Goal: Information Seeking & Learning: Learn about a topic

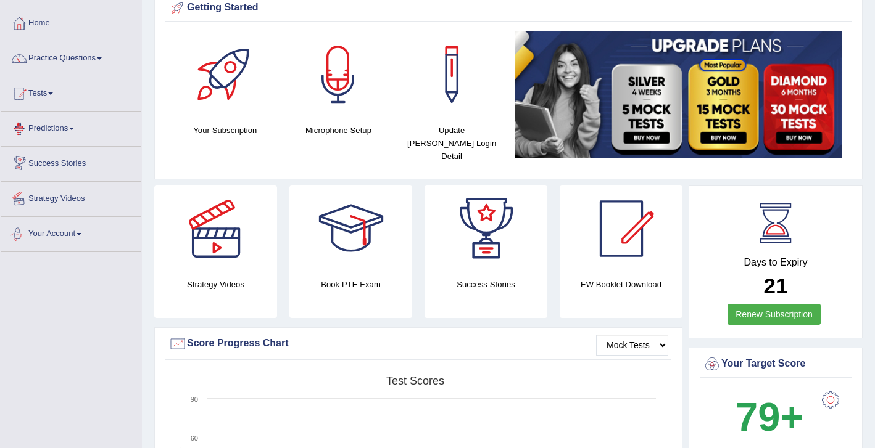
scroll to position [54, 0]
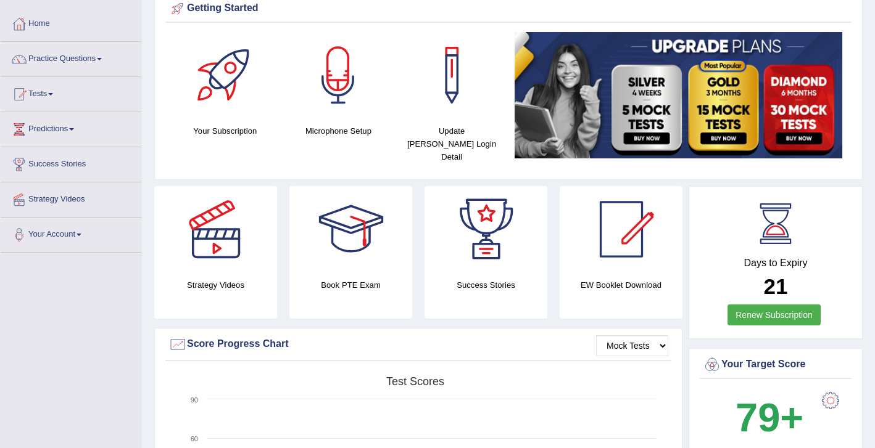
click at [76, 57] on link "Practice Questions" at bounding box center [71, 57] width 141 height 31
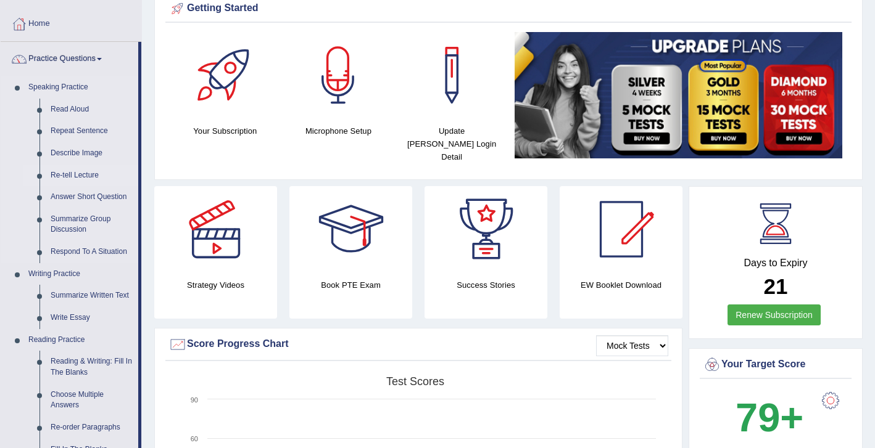
click at [89, 175] on link "Re-tell Lecture" at bounding box center [91, 176] width 93 height 22
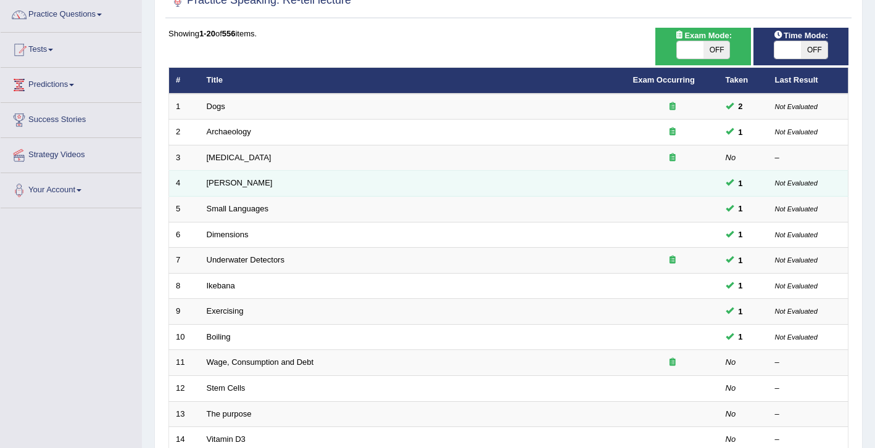
scroll to position [96, 0]
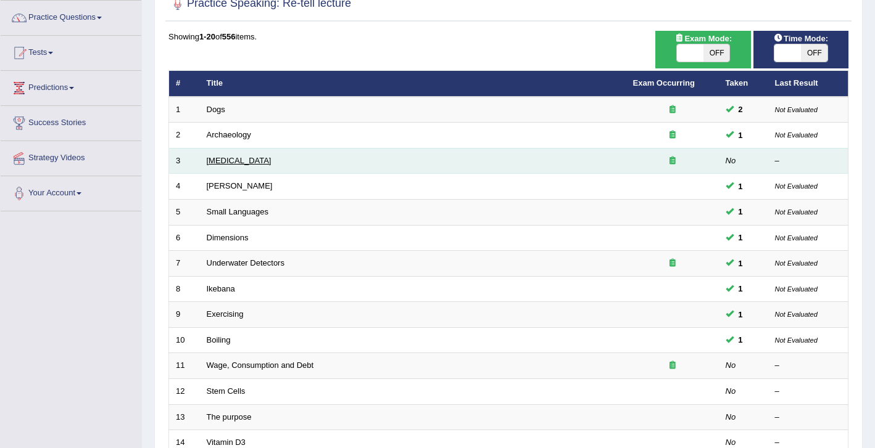
click at [252, 161] on link "[MEDICAL_DATA]" at bounding box center [239, 160] width 65 height 9
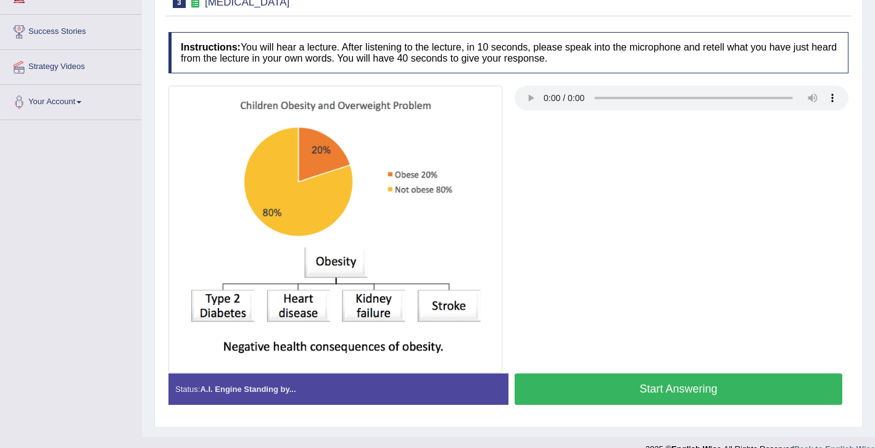
scroll to position [207, 0]
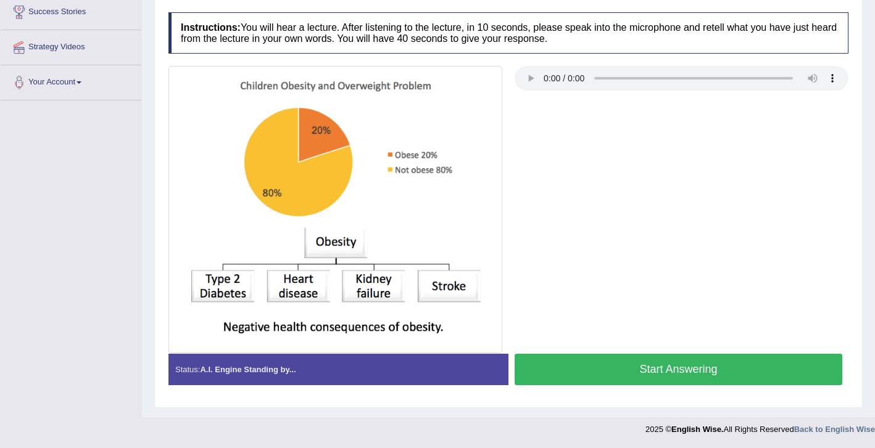
click at [557, 366] on button "Start Answering" at bounding box center [678, 369] width 328 height 31
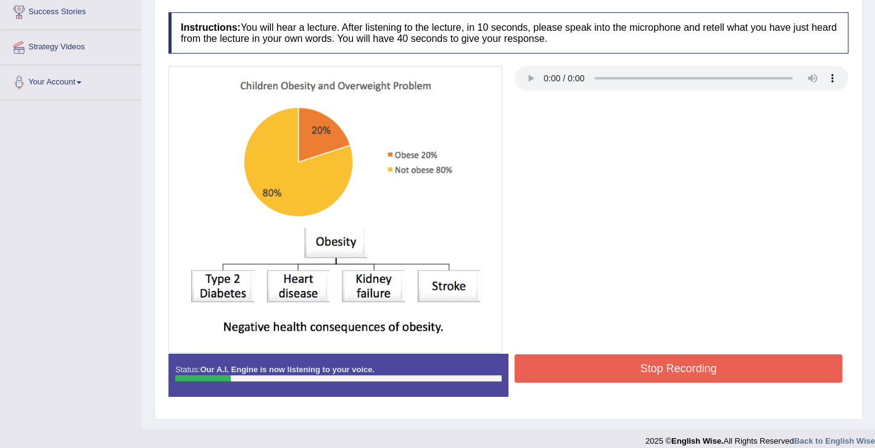
click at [597, 364] on button "Stop Recording" at bounding box center [678, 369] width 328 height 28
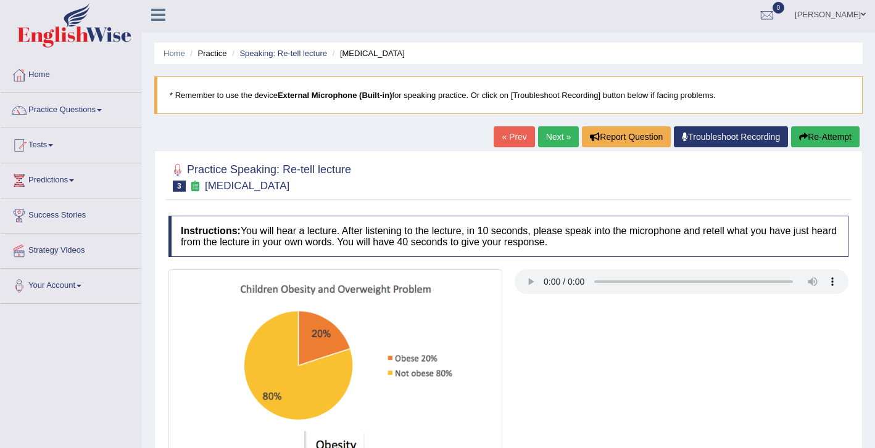
scroll to position [0, 0]
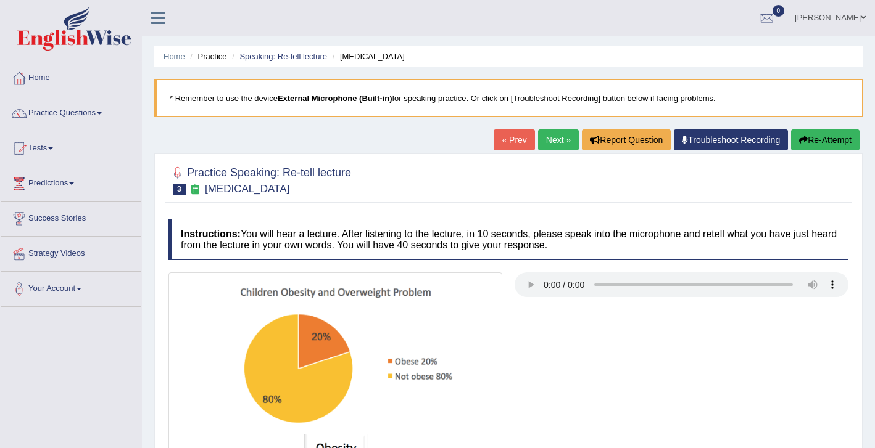
click at [820, 138] on button "Re-Attempt" at bounding box center [825, 140] width 68 height 21
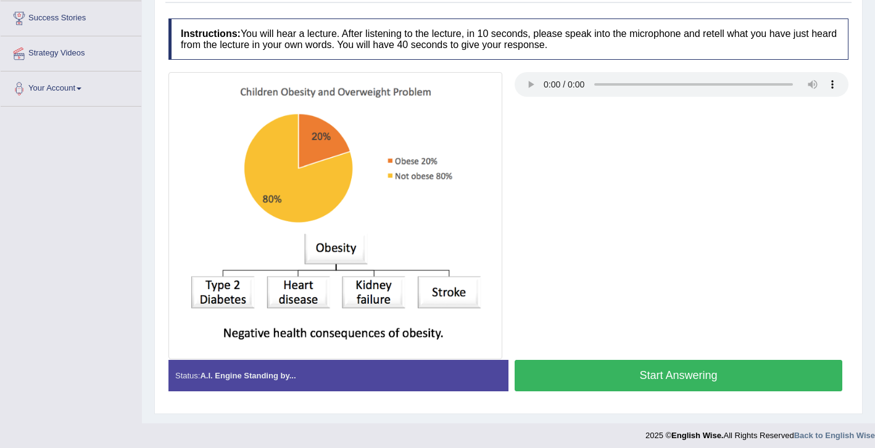
scroll to position [207, 0]
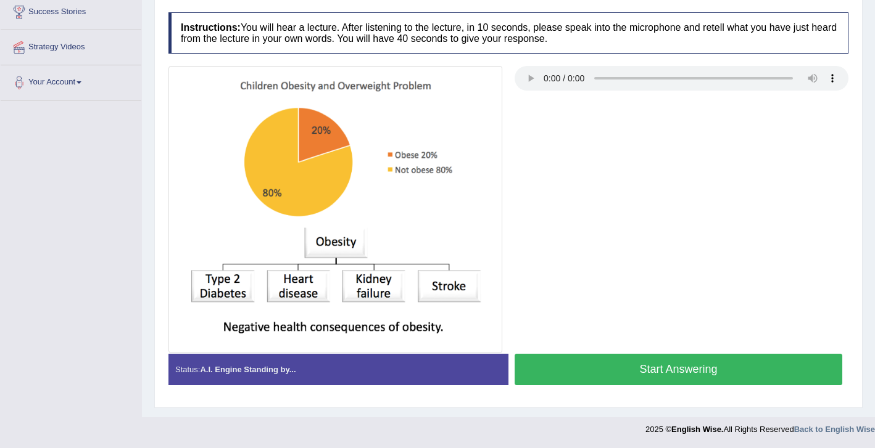
click at [575, 368] on button "Start Answering" at bounding box center [678, 369] width 328 height 31
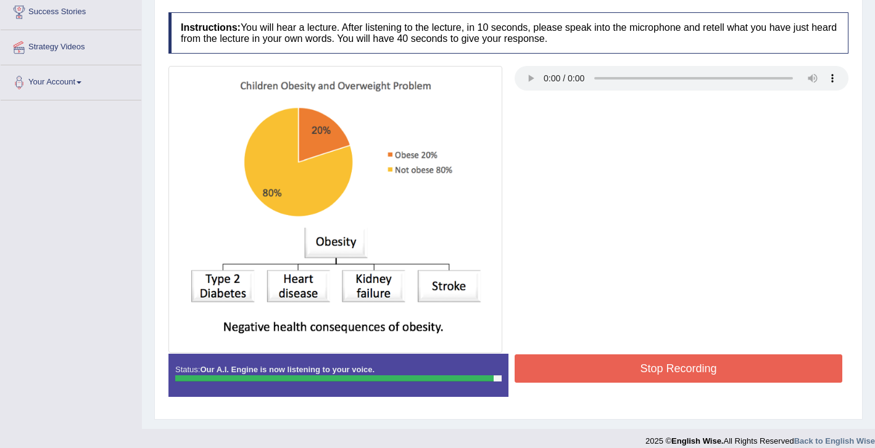
click at [630, 363] on button "Stop Recording" at bounding box center [678, 369] width 328 height 28
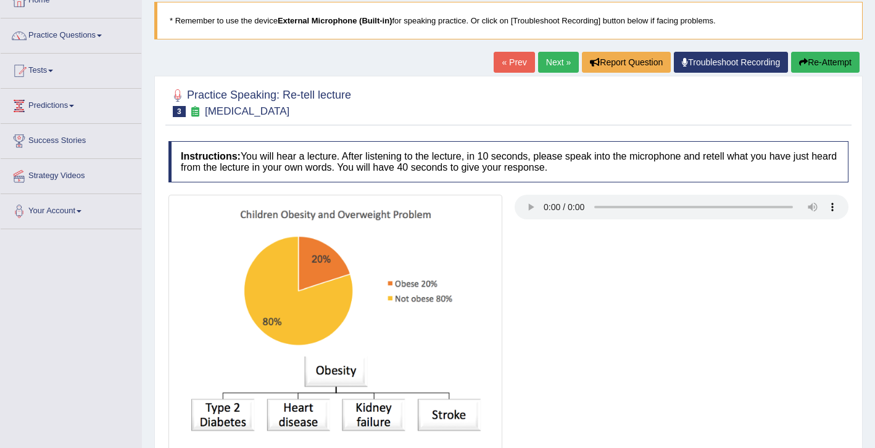
scroll to position [44, 0]
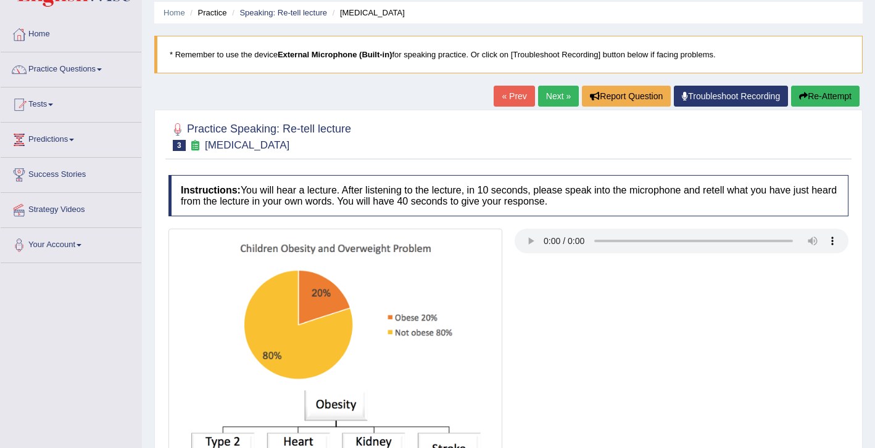
click at [555, 97] on link "Next »" at bounding box center [558, 96] width 41 height 21
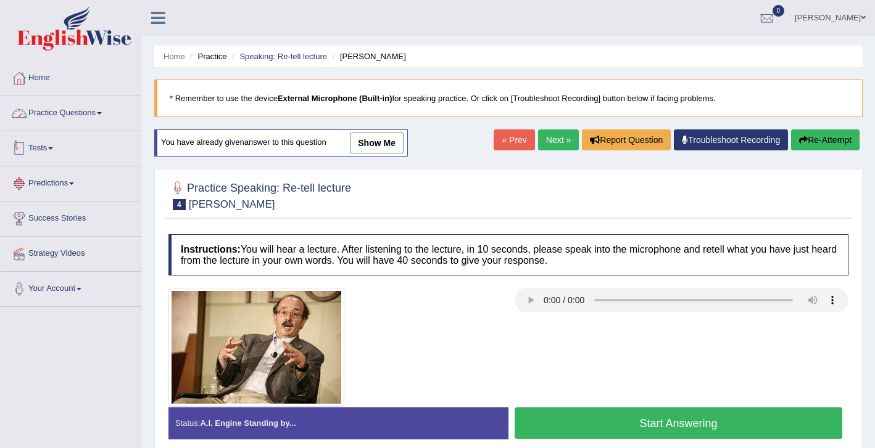
click at [59, 115] on link "Practice Questions" at bounding box center [71, 111] width 141 height 31
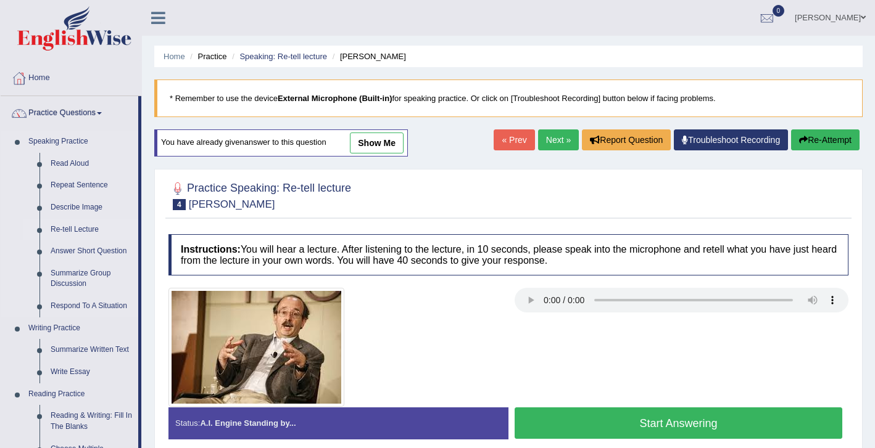
click at [94, 231] on link "Re-tell Lecture" at bounding box center [91, 230] width 93 height 22
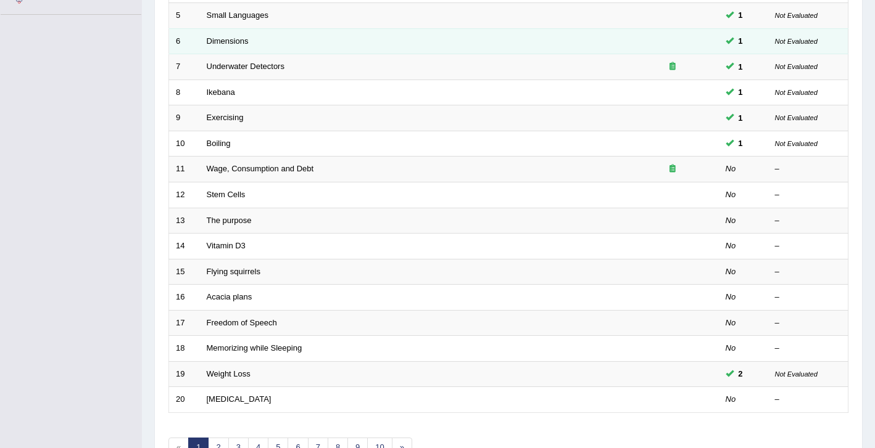
scroll to position [288, 0]
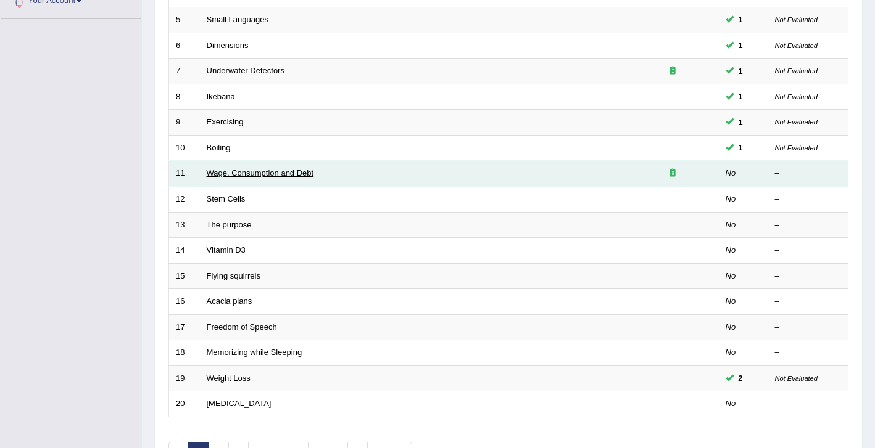
click at [276, 176] on link "Wage, Consumption and Debt" at bounding box center [260, 172] width 107 height 9
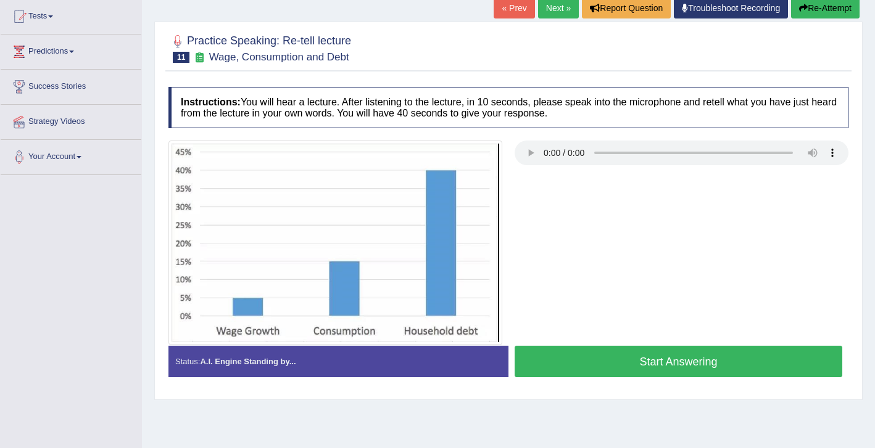
scroll to position [144, 0]
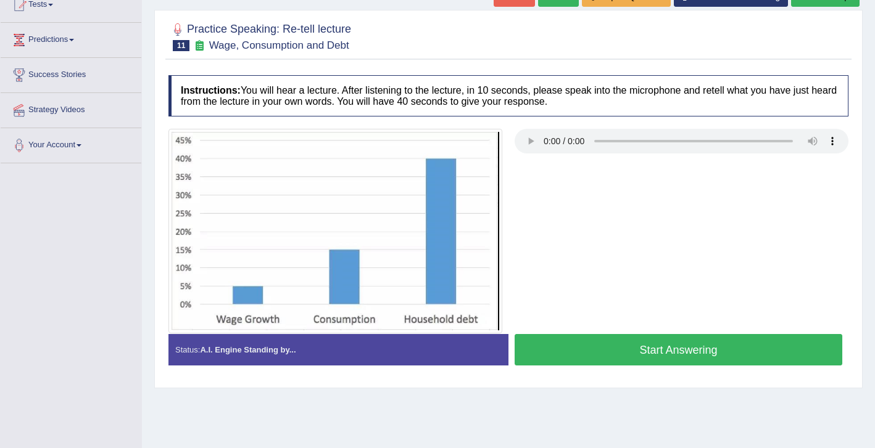
click at [632, 341] on button "Start Answering" at bounding box center [678, 349] width 328 height 31
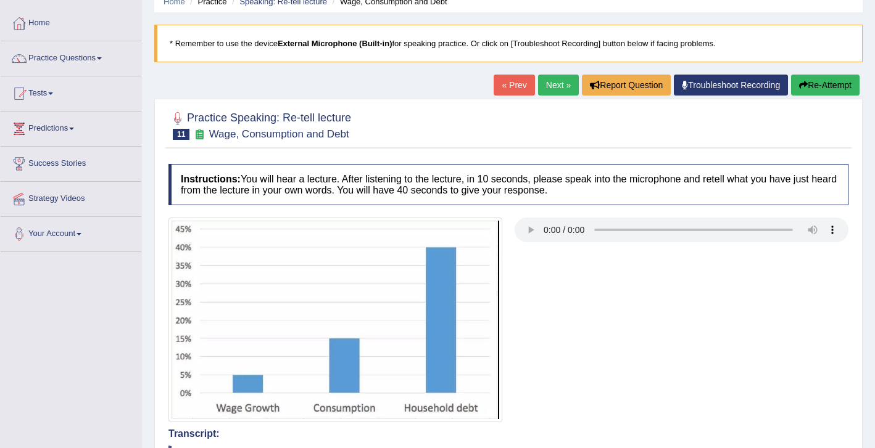
scroll to position [54, 0]
click at [65, 64] on link "Practice Questions" at bounding box center [71, 57] width 141 height 31
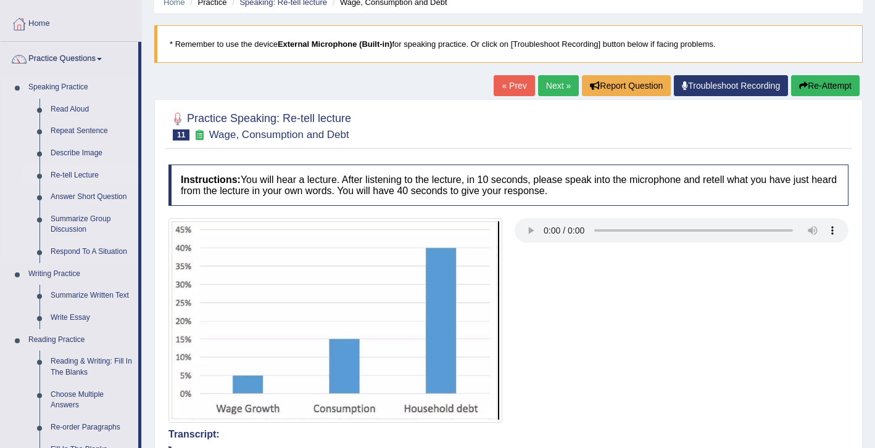
click at [79, 173] on link "Re-tell Lecture" at bounding box center [91, 176] width 93 height 22
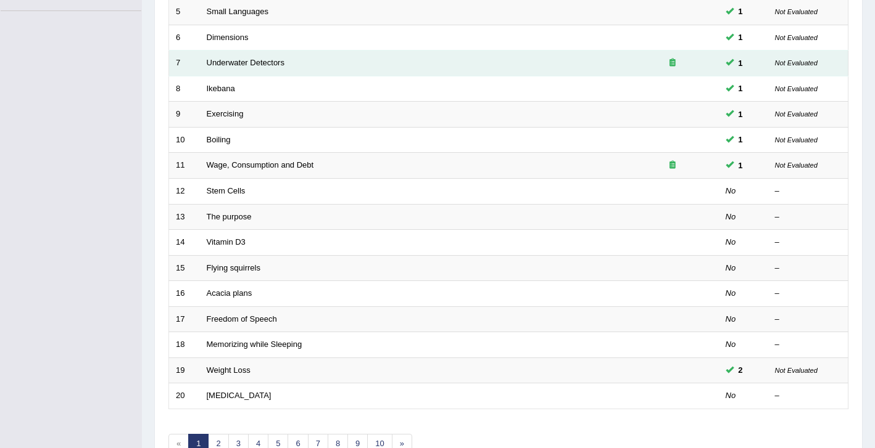
scroll to position [302, 0]
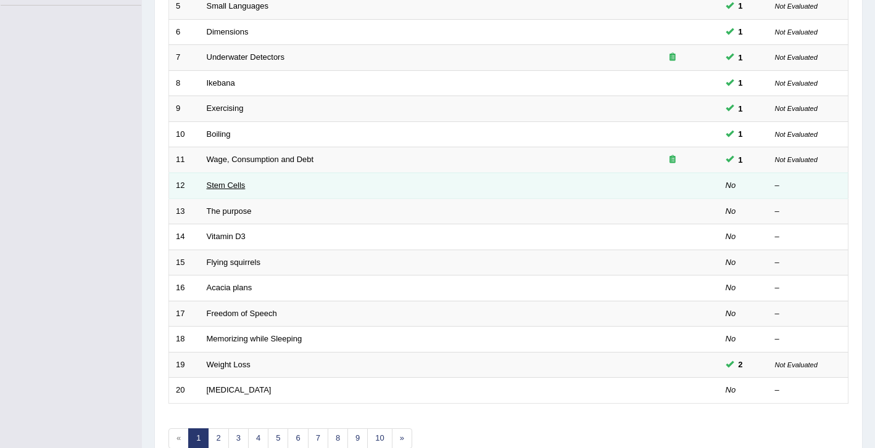
click at [234, 189] on link "Stem Cells" at bounding box center [226, 185] width 39 height 9
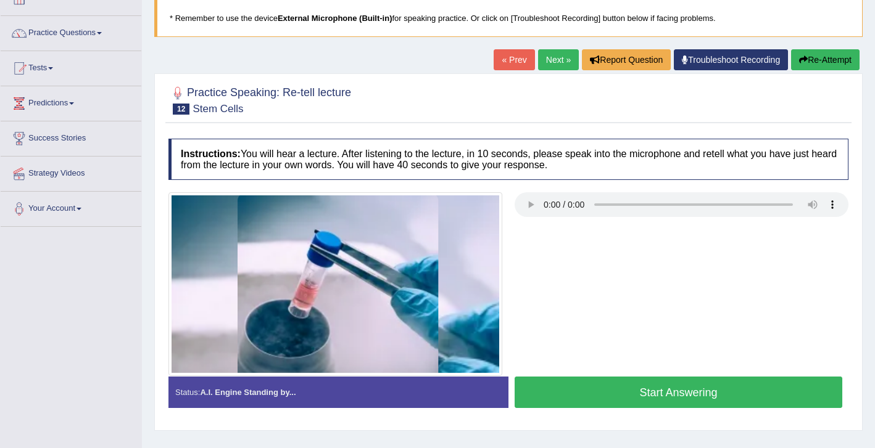
scroll to position [82, 0]
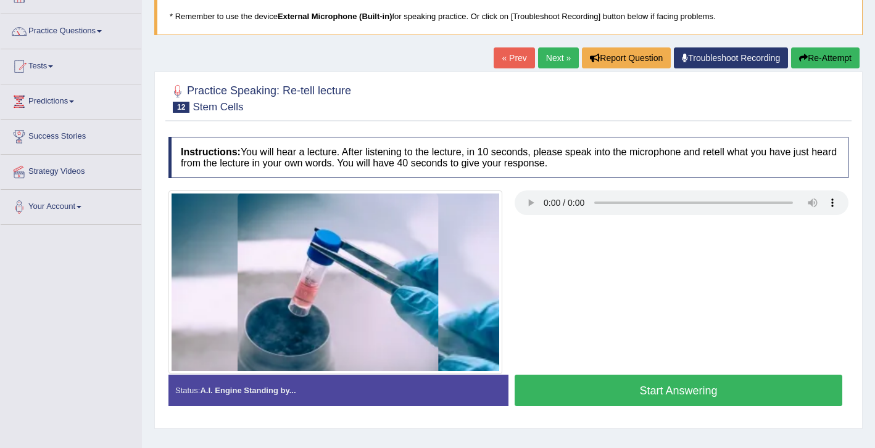
click at [595, 402] on button "Start Answering" at bounding box center [678, 390] width 328 height 31
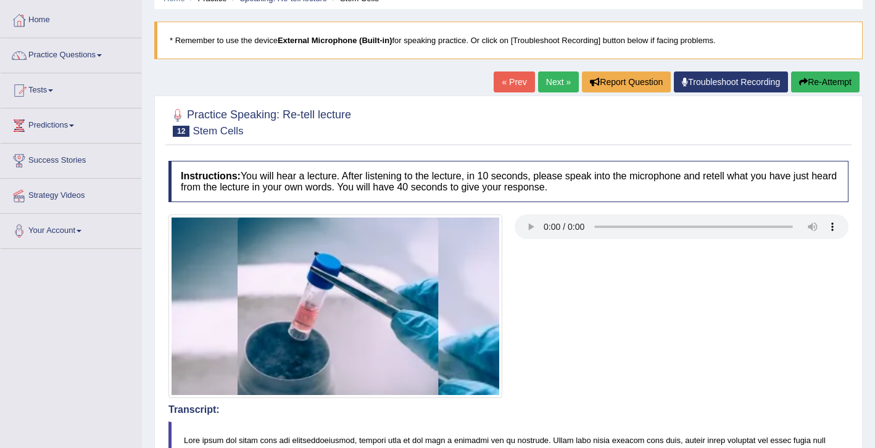
scroll to position [50, 0]
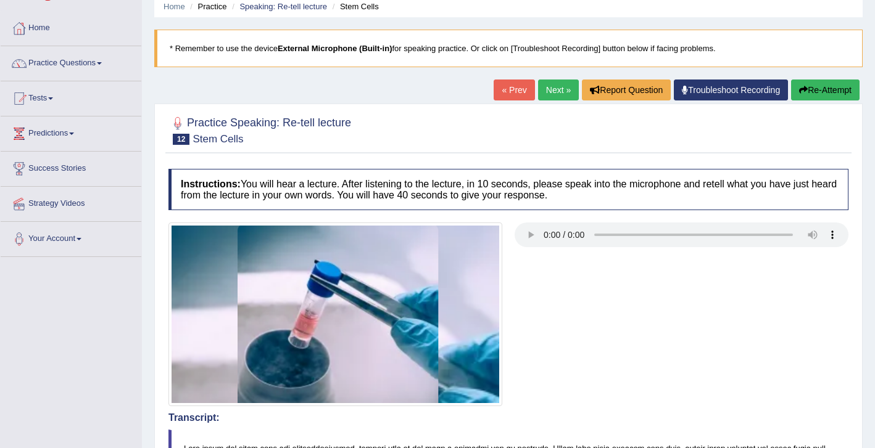
click at [542, 98] on link "Next »" at bounding box center [558, 90] width 41 height 21
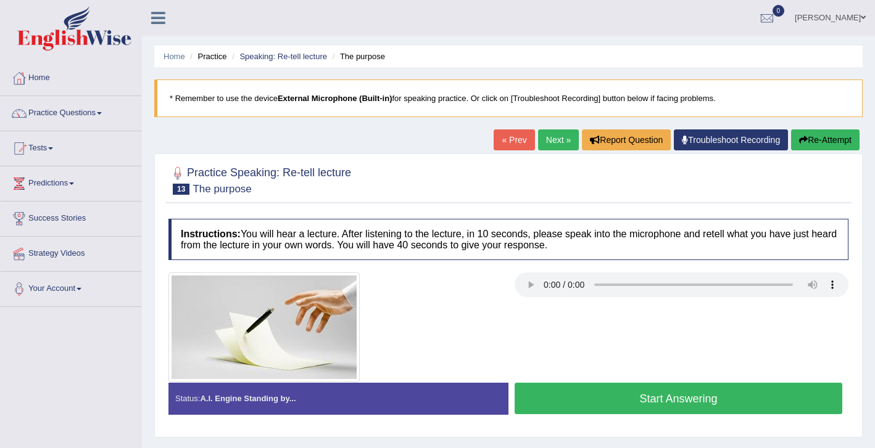
click at [609, 397] on button "Start Answering" at bounding box center [678, 398] width 328 height 31
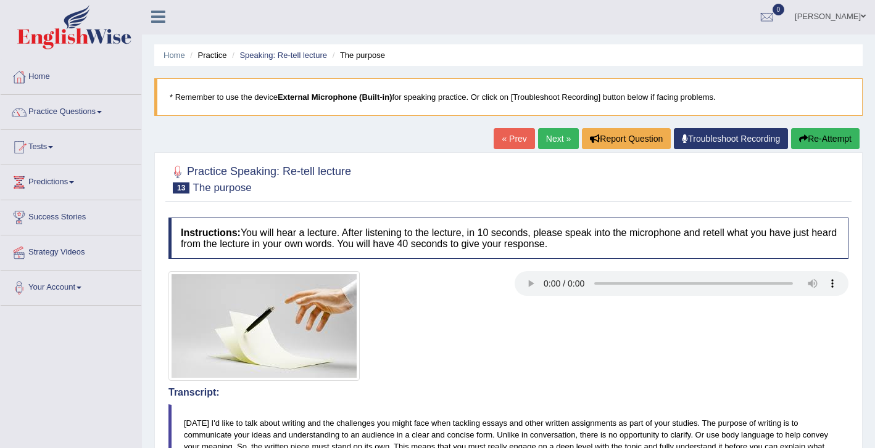
scroll to position [1, 0]
click at [552, 140] on link "Next »" at bounding box center [558, 139] width 41 height 21
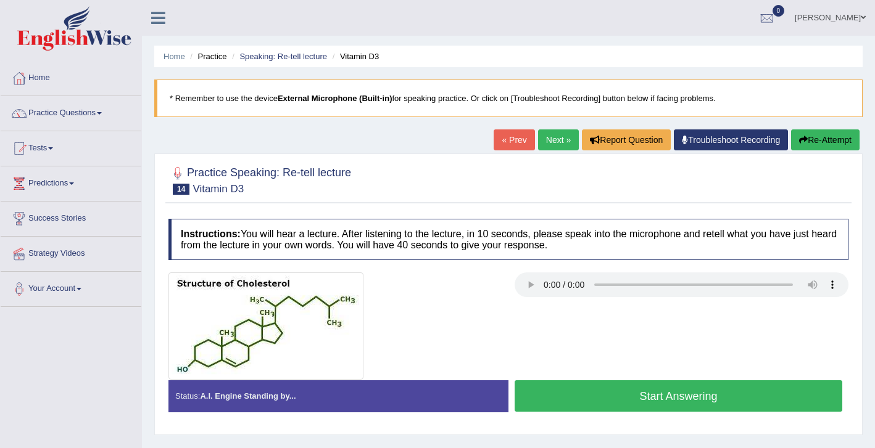
click at [577, 383] on button "Start Answering" at bounding box center [678, 396] width 328 height 31
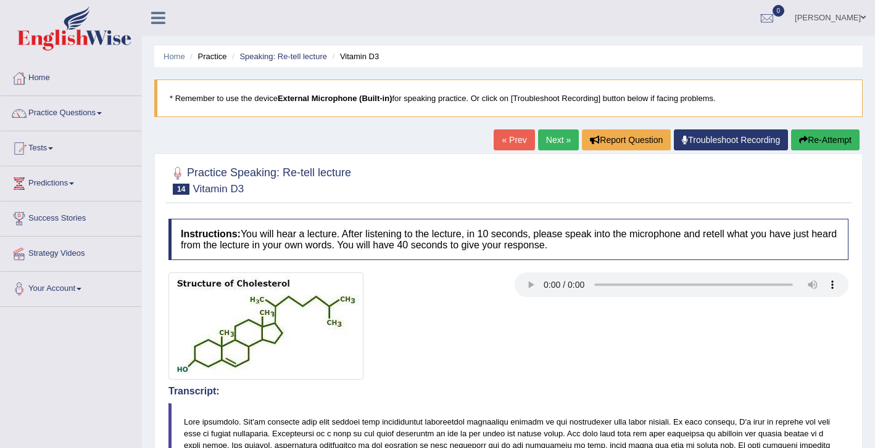
click at [546, 139] on link "Next »" at bounding box center [558, 140] width 41 height 21
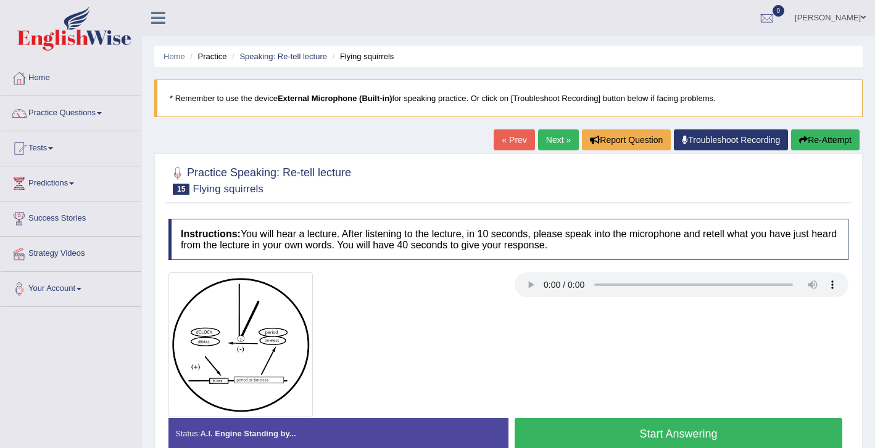
click at [667, 434] on button "Start Answering" at bounding box center [678, 433] width 328 height 31
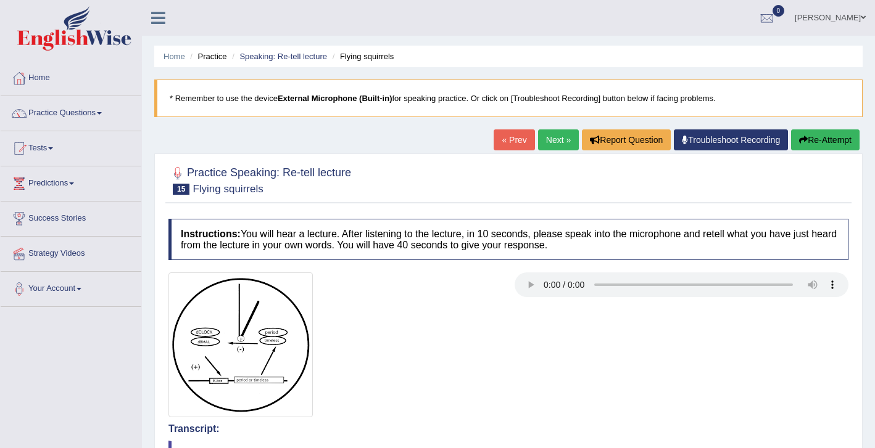
click at [556, 141] on link "Next »" at bounding box center [558, 140] width 41 height 21
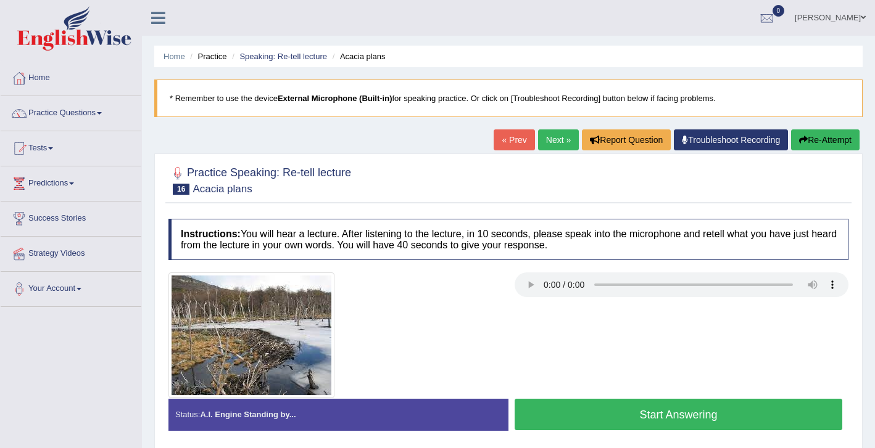
click at [585, 412] on button "Start Answering" at bounding box center [678, 414] width 328 height 31
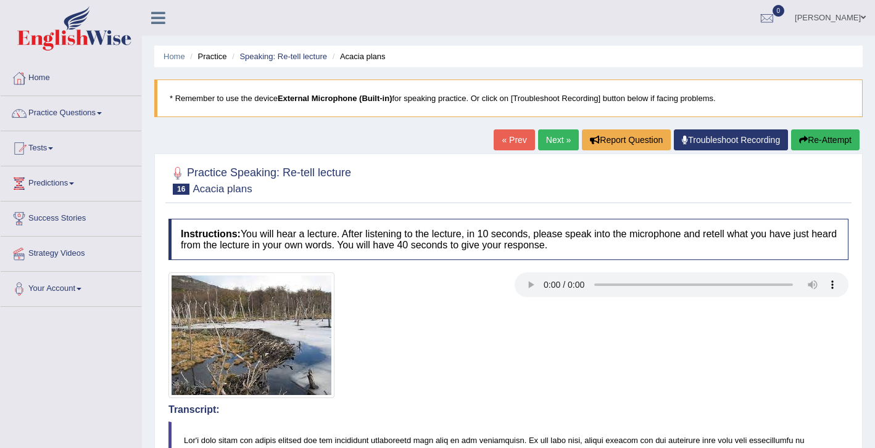
click at [551, 141] on link "Next »" at bounding box center [558, 140] width 41 height 21
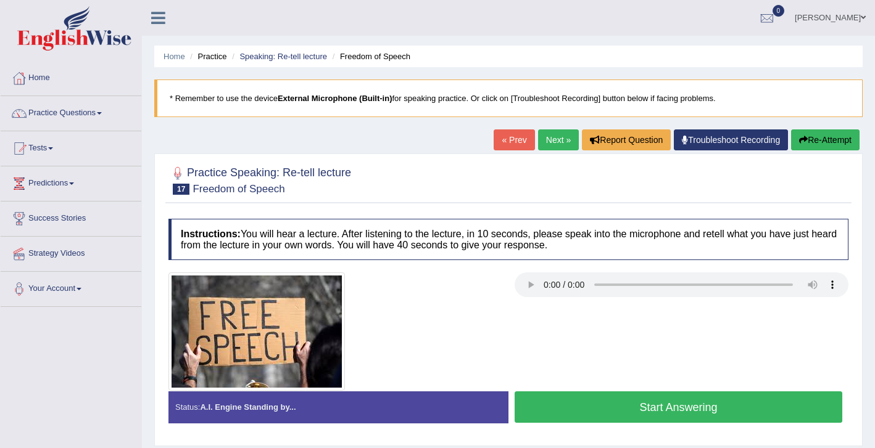
click at [590, 398] on button "Start Answering" at bounding box center [678, 407] width 328 height 31
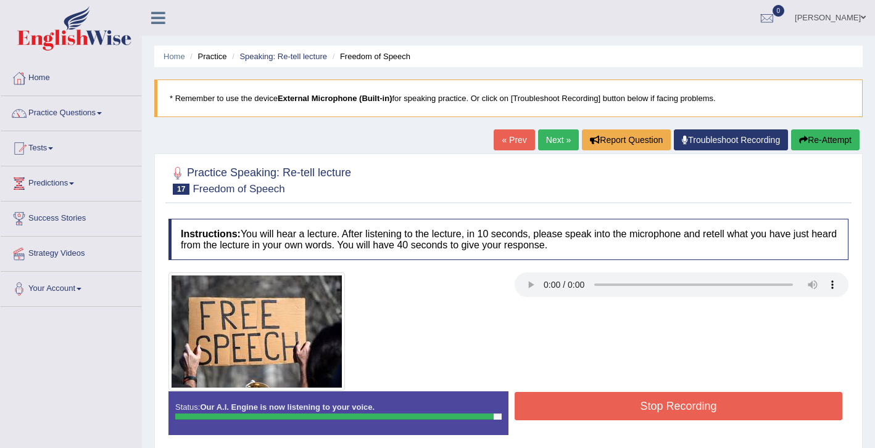
click at [592, 419] on button "Stop Recording" at bounding box center [678, 406] width 328 height 28
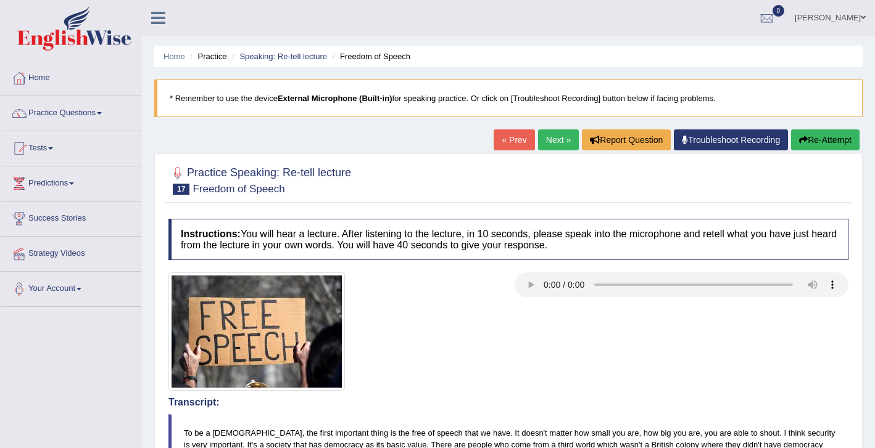
click at [555, 138] on link "Next »" at bounding box center [558, 140] width 41 height 21
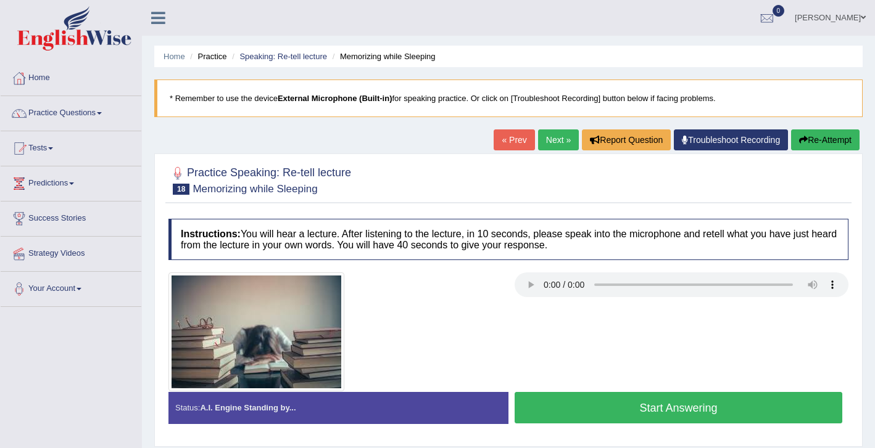
click at [587, 396] on button "Start Answering" at bounding box center [678, 407] width 328 height 31
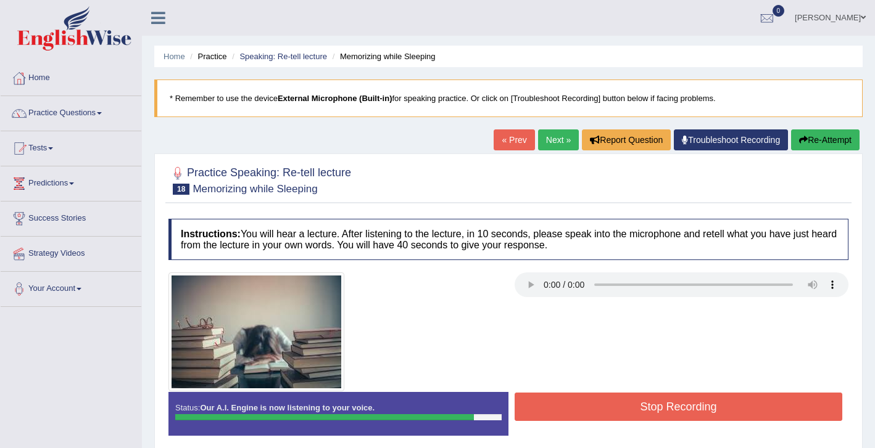
click at [621, 411] on button "Stop Recording" at bounding box center [678, 407] width 328 height 28
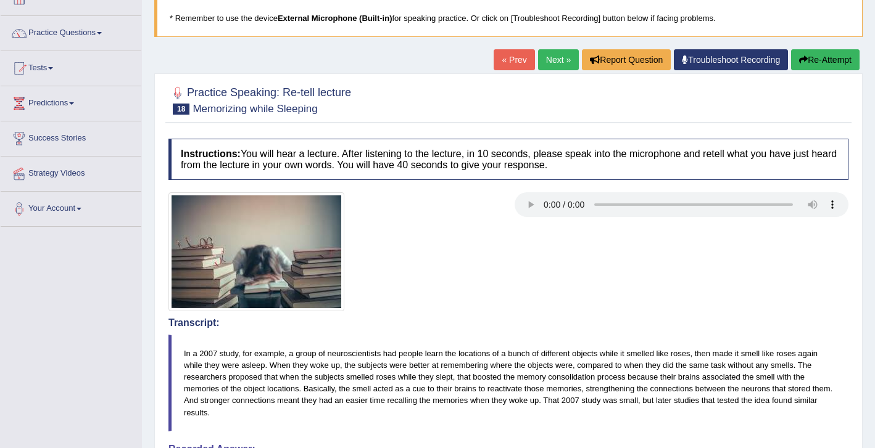
scroll to position [78, 0]
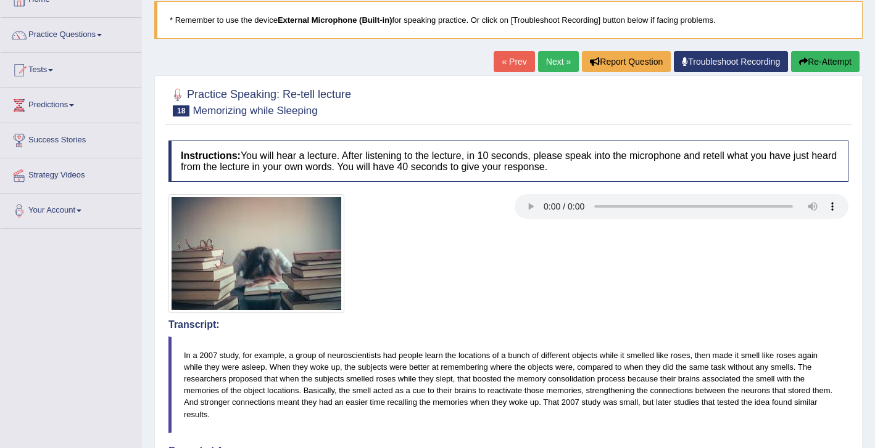
click at [554, 64] on link "Next »" at bounding box center [558, 61] width 41 height 21
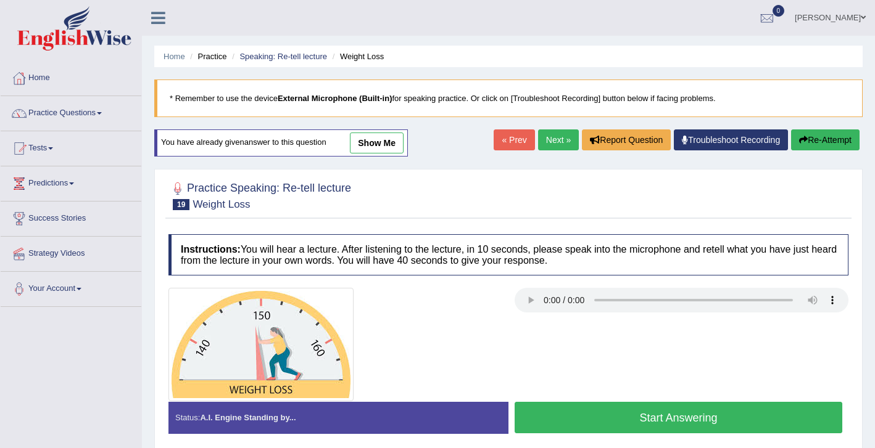
click at [606, 419] on button "Start Answering" at bounding box center [678, 417] width 328 height 31
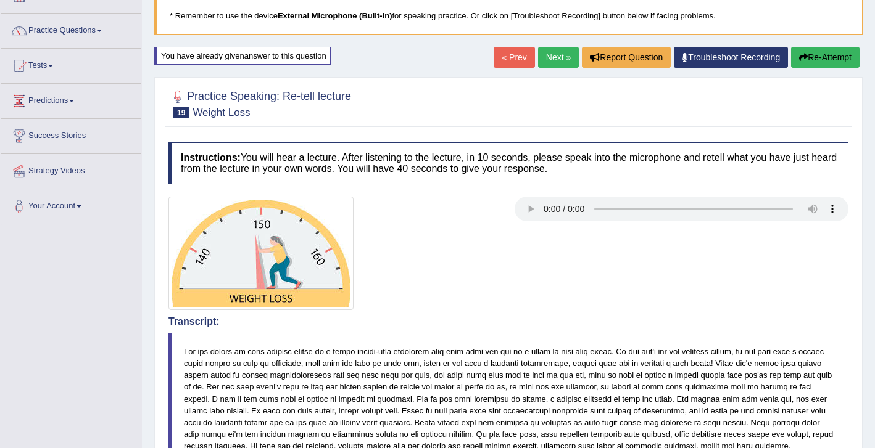
scroll to position [76, 0]
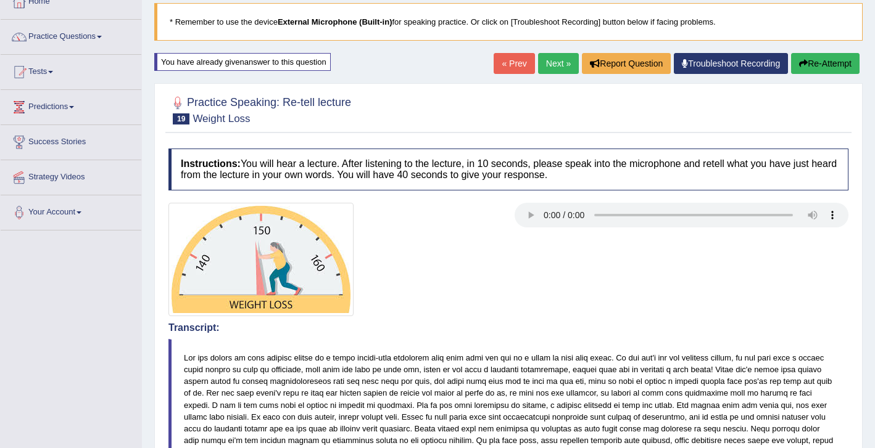
click at [557, 64] on link "Next »" at bounding box center [558, 63] width 41 height 21
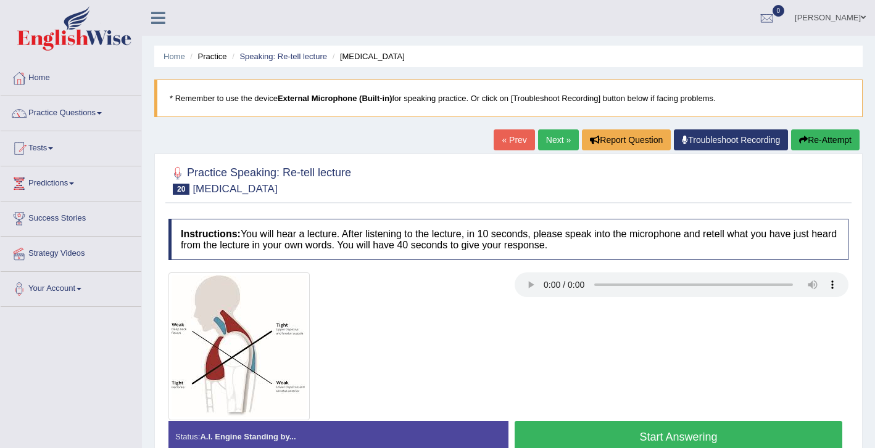
click at [618, 431] on button "Start Answering" at bounding box center [678, 436] width 328 height 31
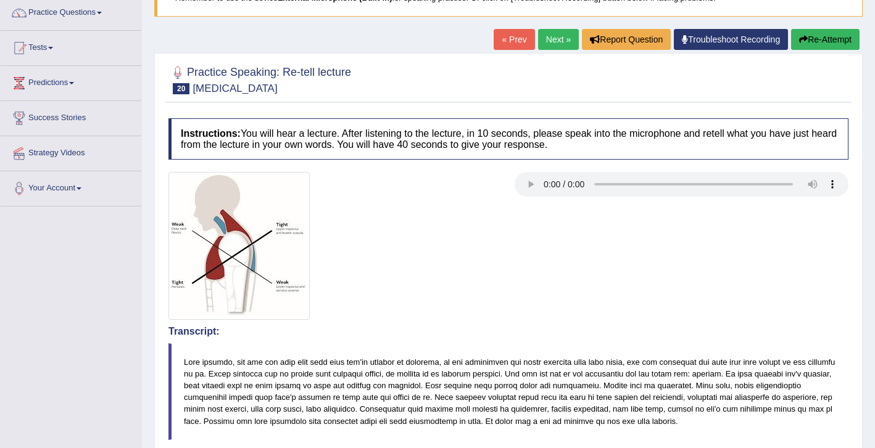
scroll to position [99, 0]
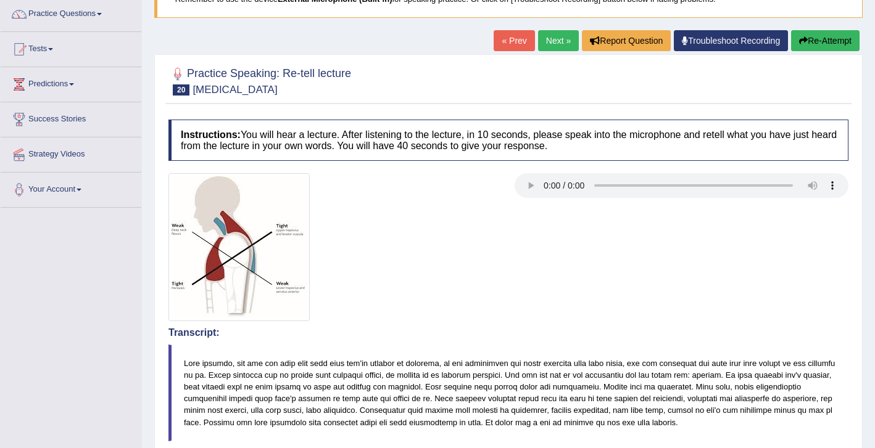
click at [551, 46] on link "Next »" at bounding box center [558, 40] width 41 height 21
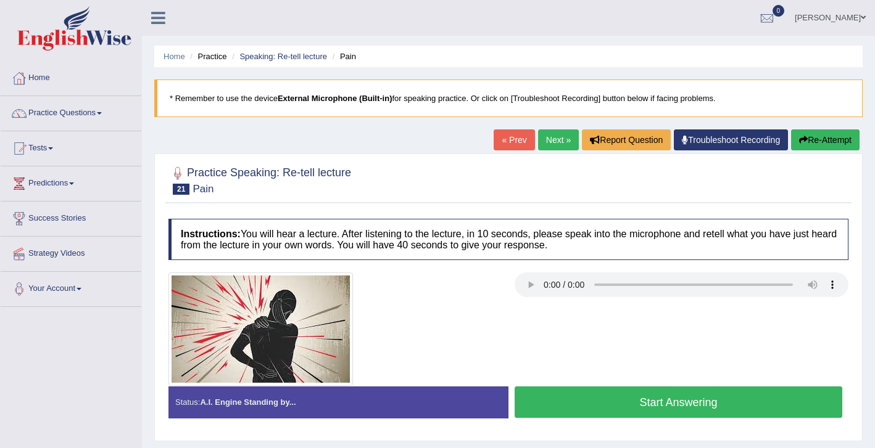
click at [655, 403] on button "Start Answering" at bounding box center [678, 402] width 328 height 31
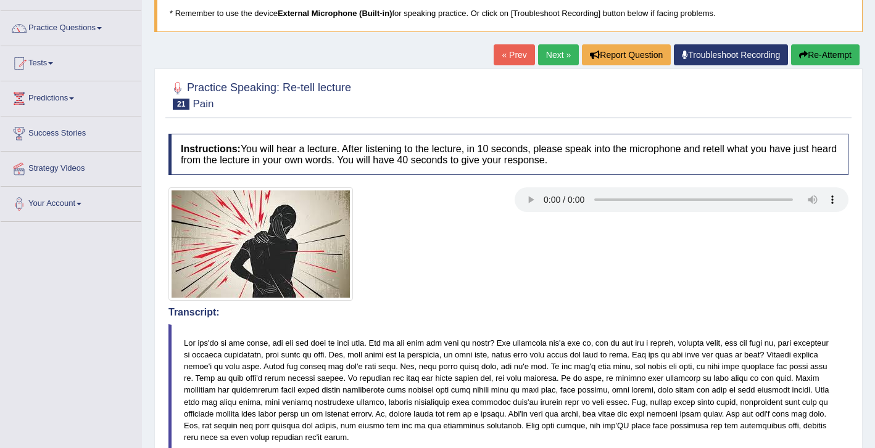
scroll to position [75, 0]
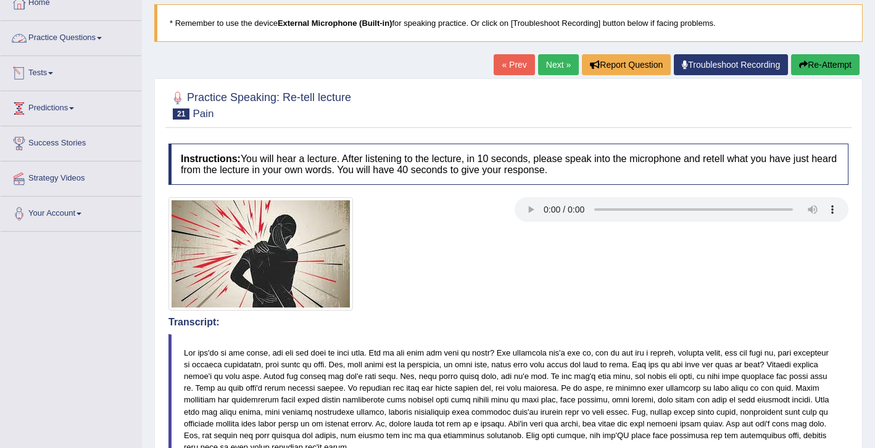
click at [61, 41] on link "Practice Questions" at bounding box center [71, 36] width 141 height 31
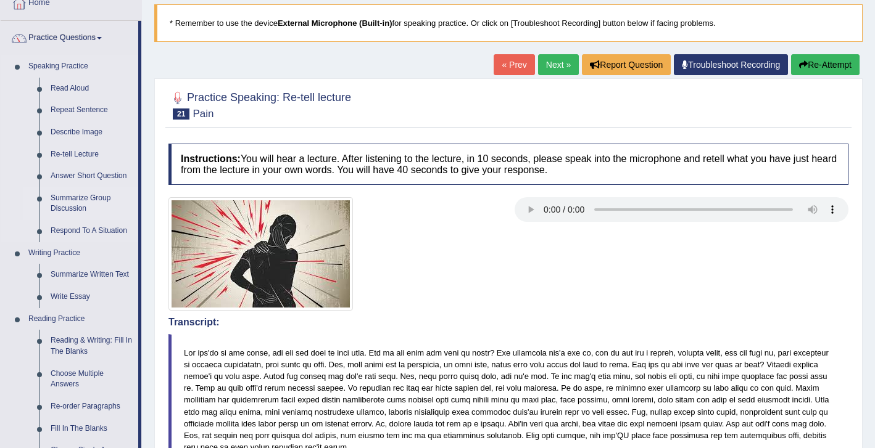
click at [86, 200] on link "Summarize Group Discussion" at bounding box center [91, 204] width 93 height 33
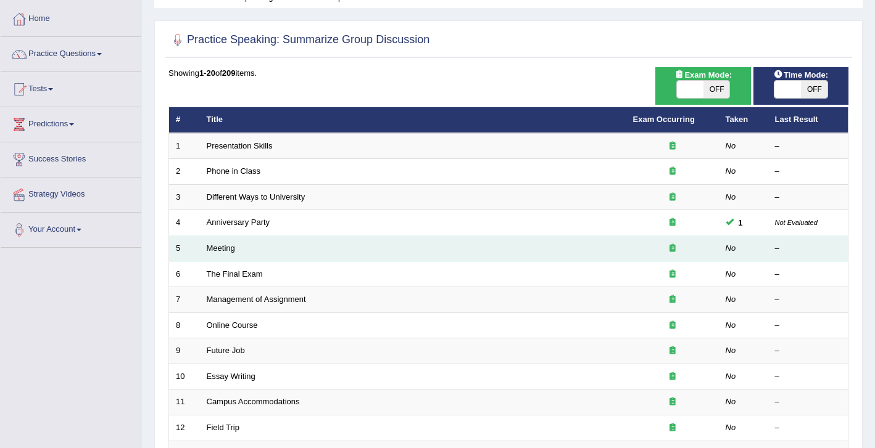
scroll to position [57, 0]
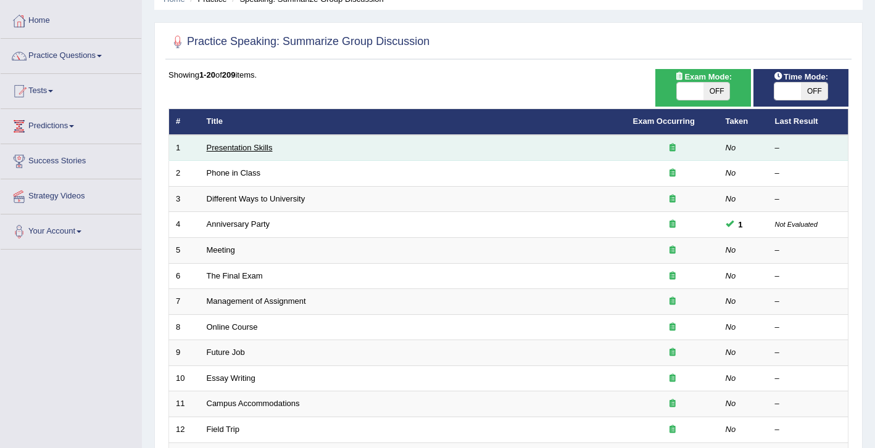
click at [241, 150] on link "Presentation Skills" at bounding box center [240, 147] width 66 height 9
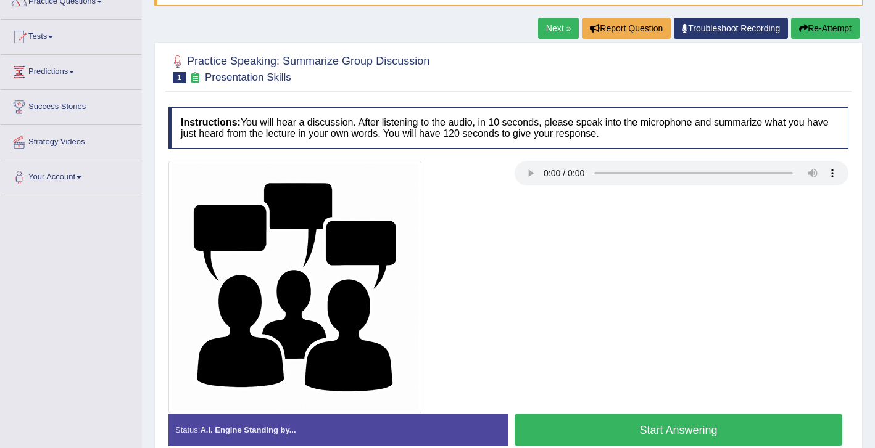
scroll to position [154, 0]
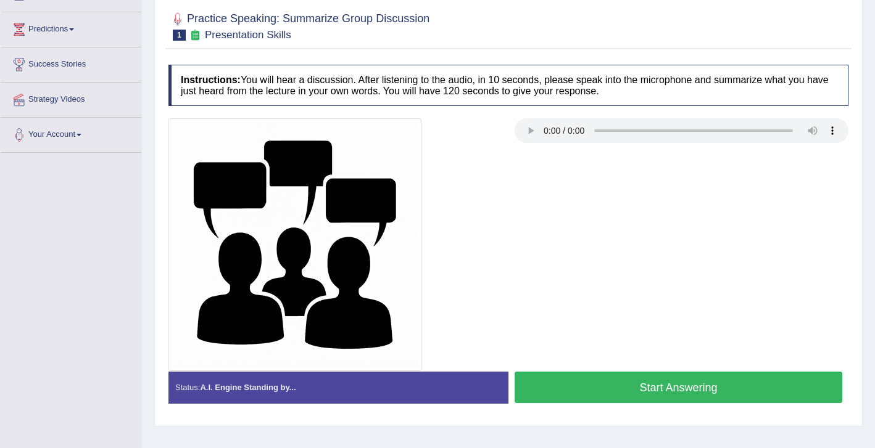
click at [627, 381] on button "Start Answering" at bounding box center [678, 387] width 328 height 31
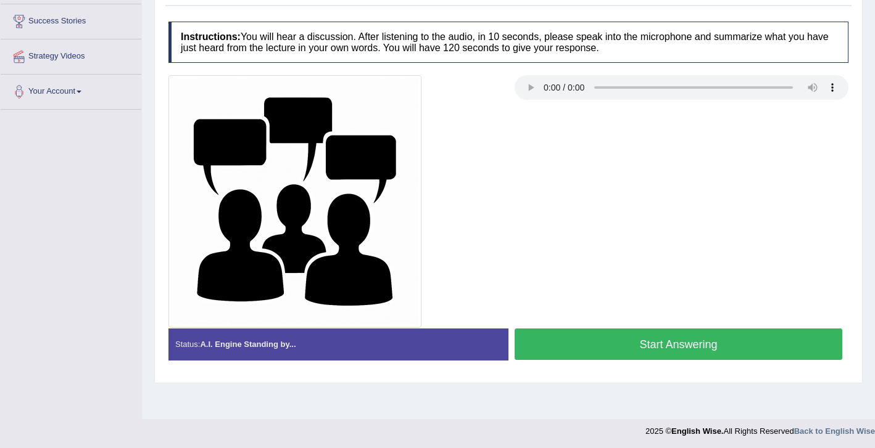
scroll to position [199, 0]
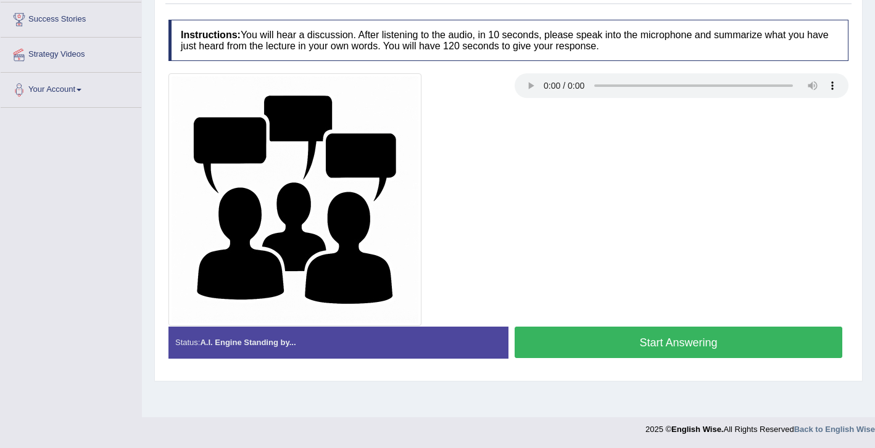
click at [674, 343] on button "Start Answering" at bounding box center [678, 342] width 328 height 31
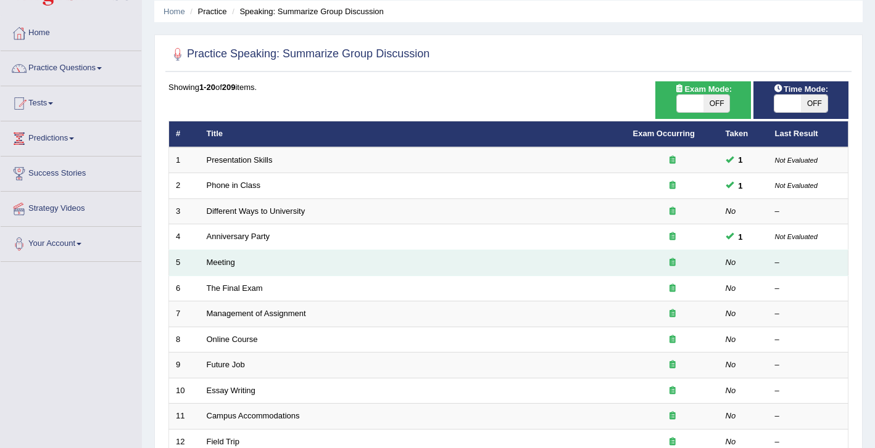
scroll to position [47, 0]
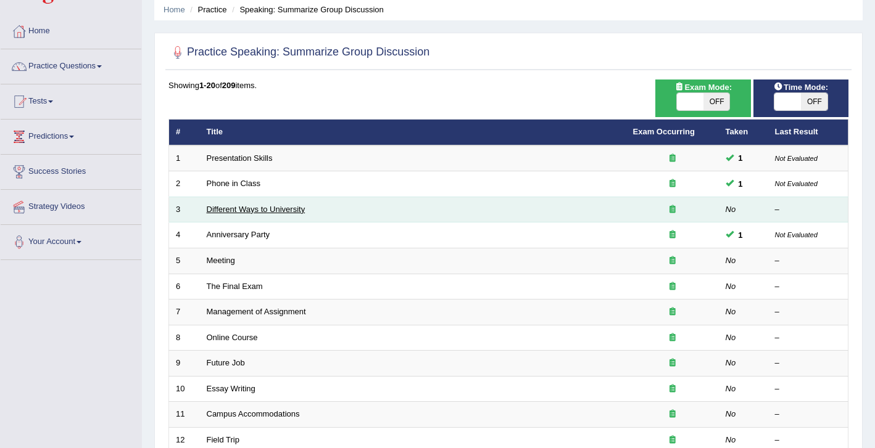
click at [284, 212] on link "Different Ways to University" at bounding box center [256, 209] width 99 height 9
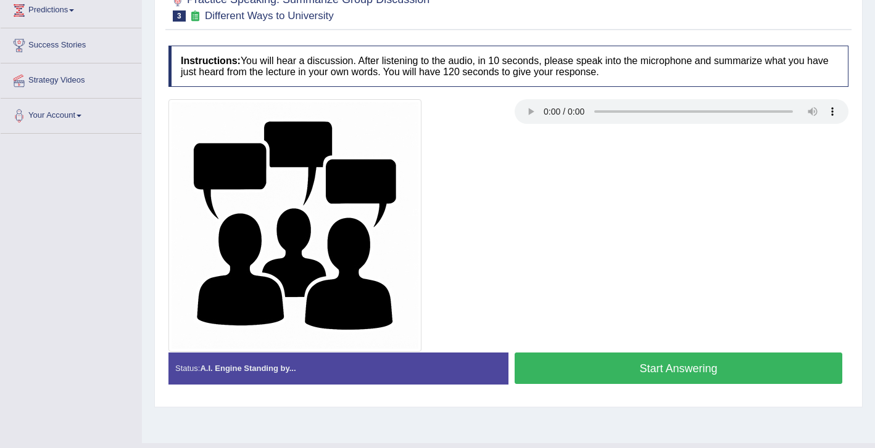
scroll to position [199, 0]
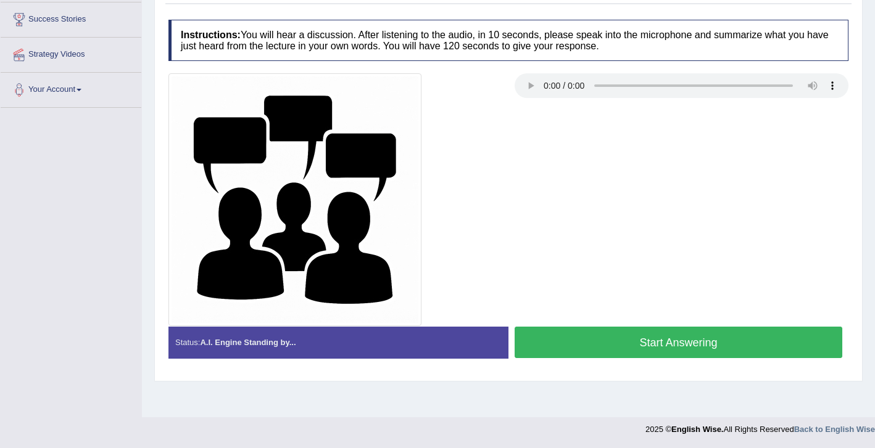
click at [630, 319] on div at bounding box center [508, 199] width 692 height 253
click at [630, 332] on button "Start Answering" at bounding box center [678, 342] width 328 height 31
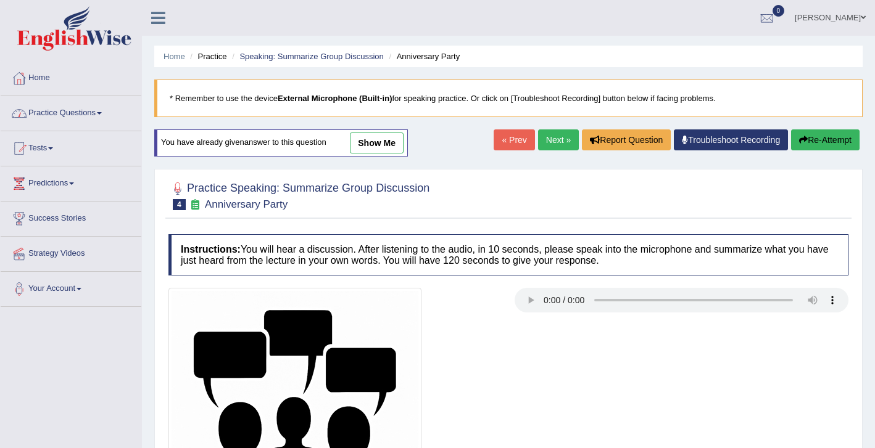
click at [80, 114] on link "Practice Questions" at bounding box center [71, 111] width 141 height 31
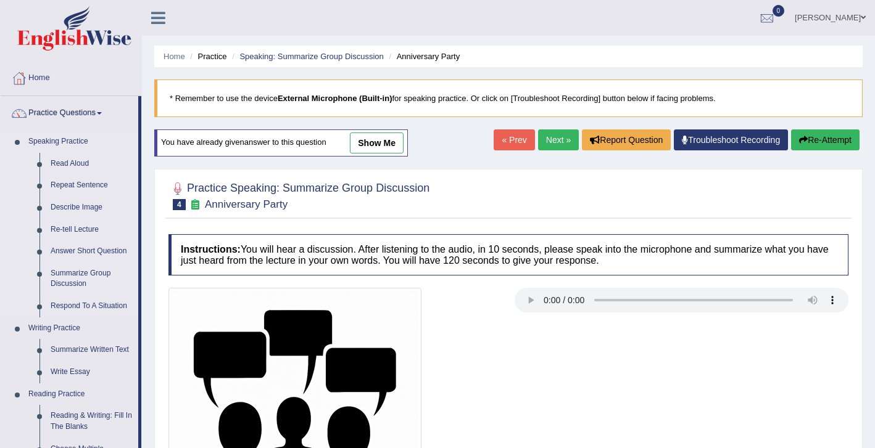
click at [91, 276] on link "Summarize Group Discussion" at bounding box center [91, 279] width 93 height 33
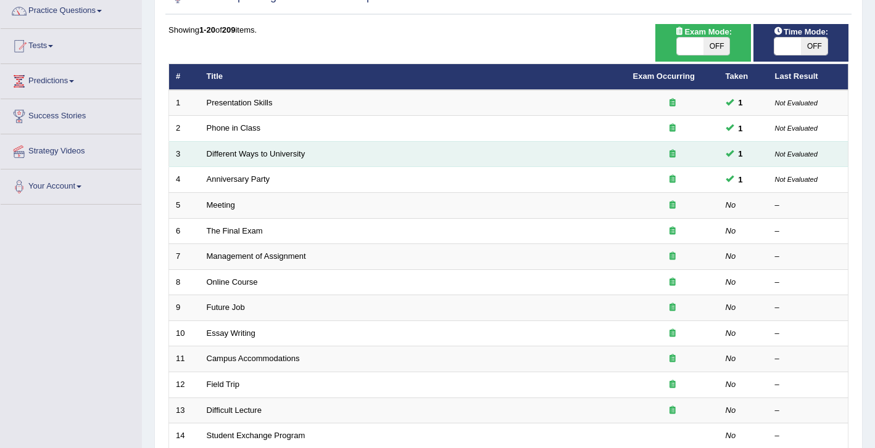
scroll to position [101, 0]
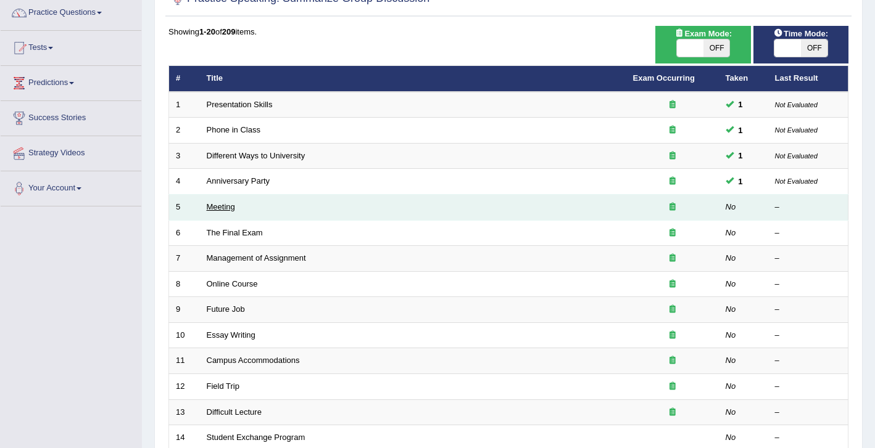
click at [229, 209] on link "Meeting" at bounding box center [221, 206] width 28 height 9
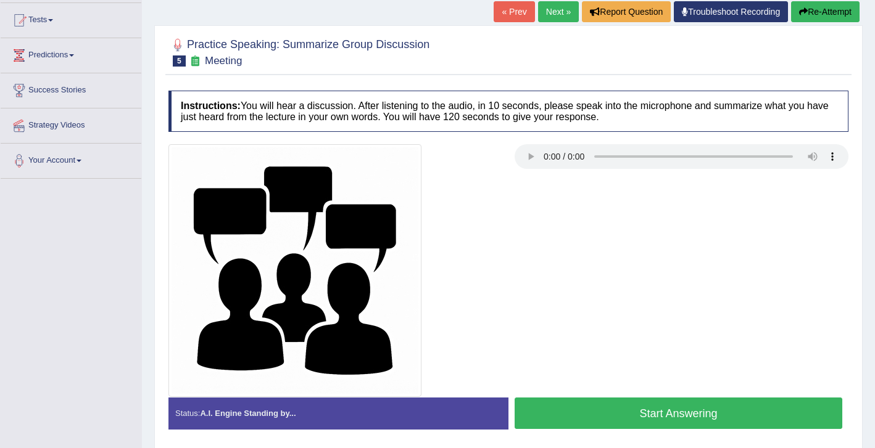
scroll to position [199, 0]
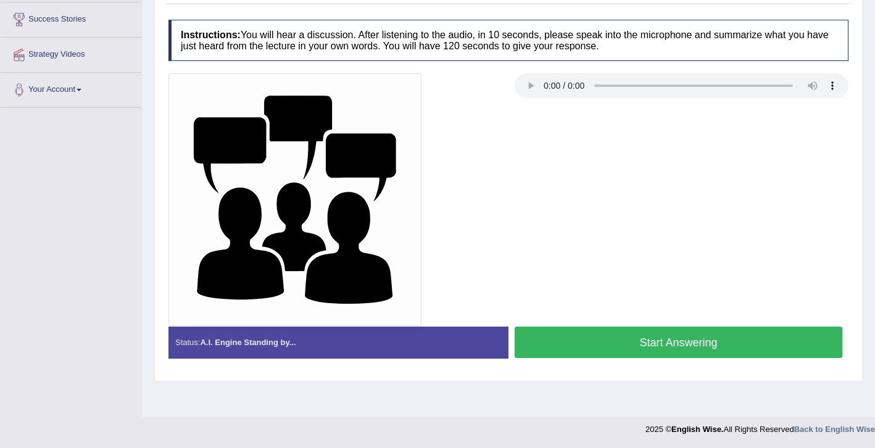
click at [598, 344] on button "Start Answering" at bounding box center [678, 342] width 328 height 31
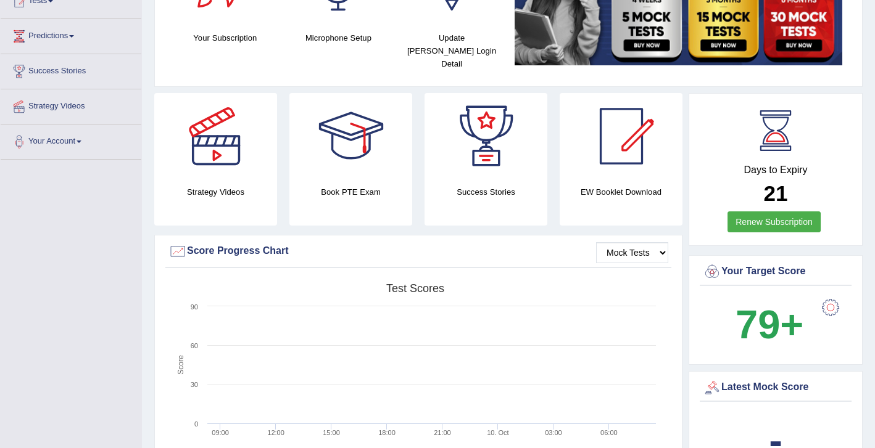
scroll to position [60, 0]
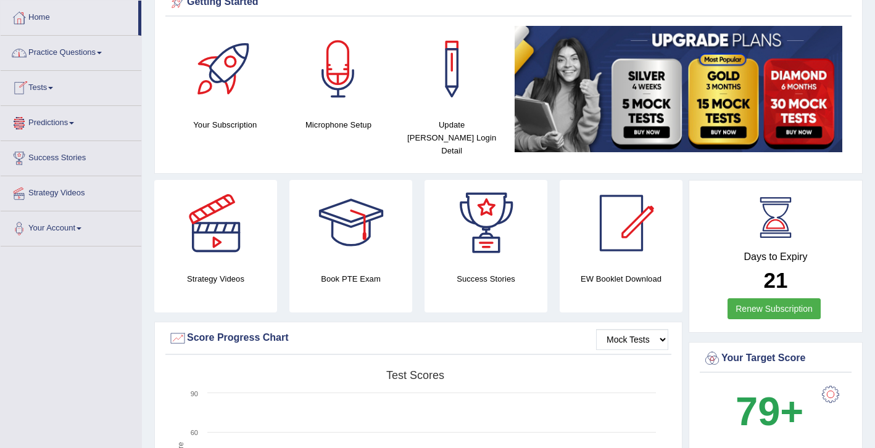
click at [50, 91] on link "Tests" at bounding box center [71, 86] width 141 height 31
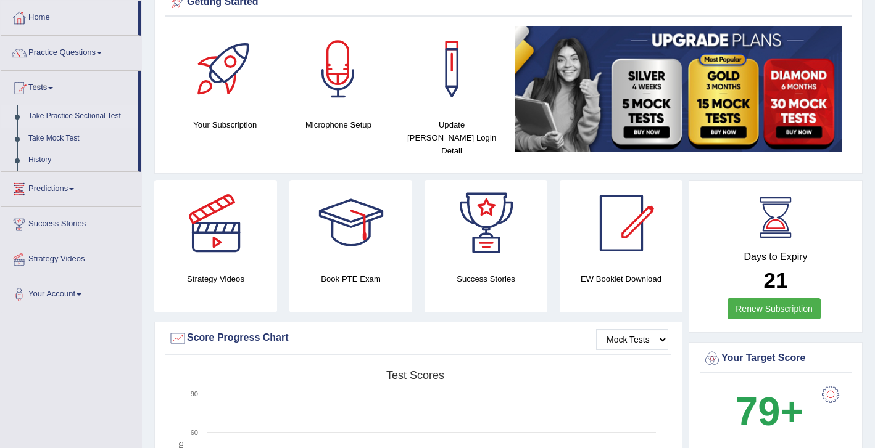
click at [80, 118] on link "Take Practice Sectional Test" at bounding box center [80, 116] width 115 height 22
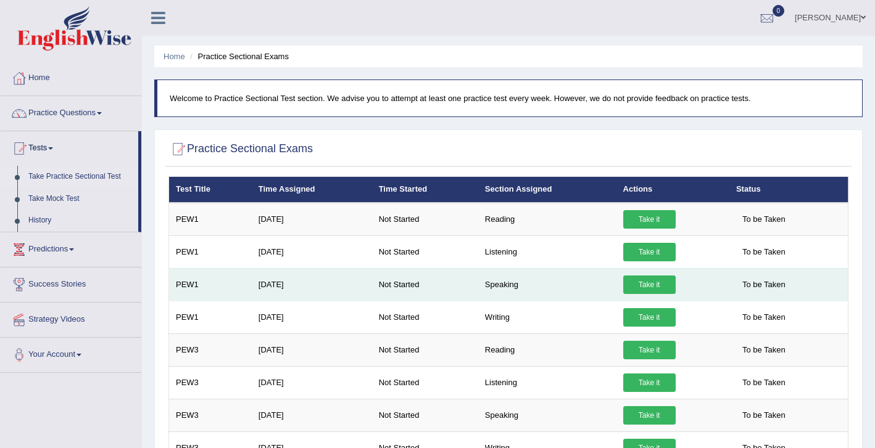
click at [513, 282] on td "Speaking" at bounding box center [547, 284] width 138 height 33
click at [647, 284] on link "Take it" at bounding box center [649, 285] width 52 height 19
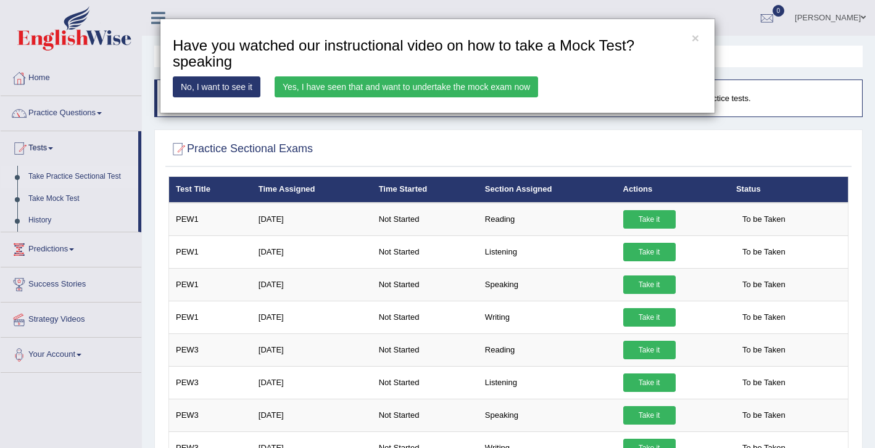
click at [234, 90] on link "No, I want to see it" at bounding box center [217, 86] width 88 height 21
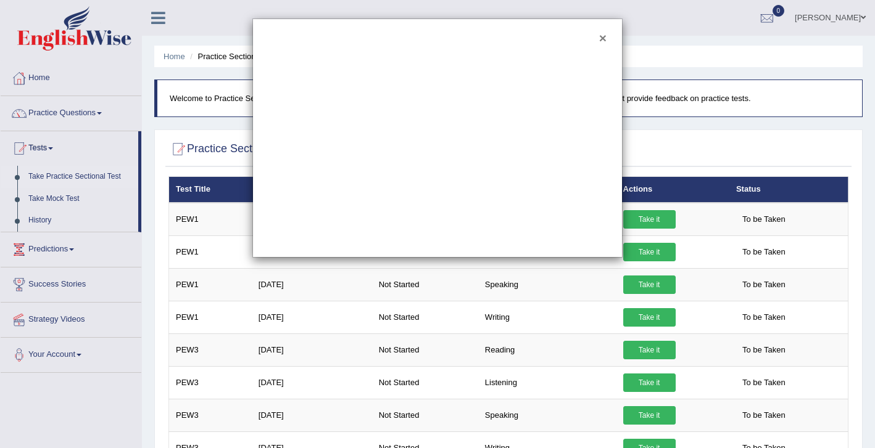
click at [601, 38] on button "×" at bounding box center [602, 37] width 7 height 13
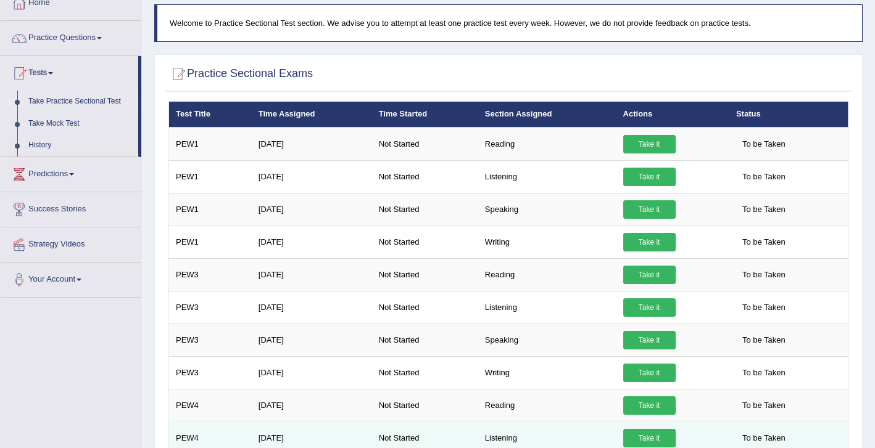
scroll to position [59, 0]
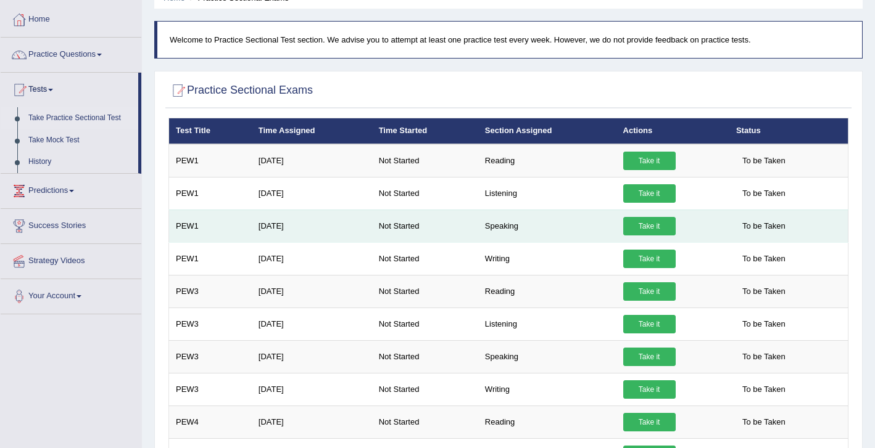
click at [640, 233] on link "Take it" at bounding box center [649, 226] width 52 height 19
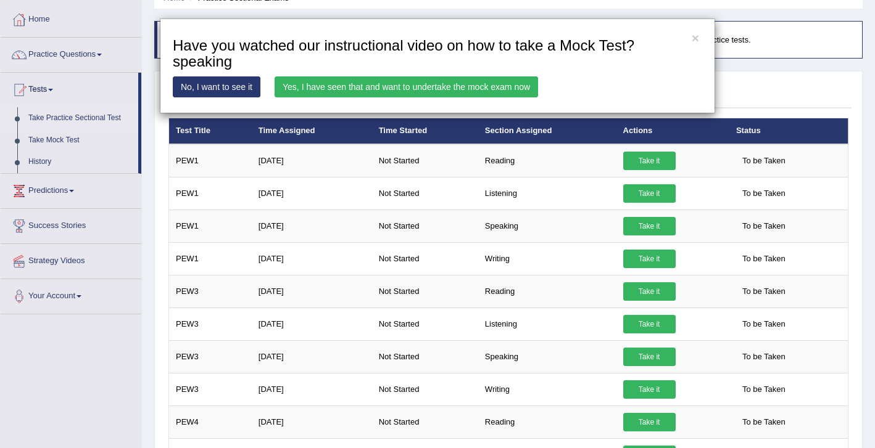
click at [242, 90] on link "No, I want to see it" at bounding box center [217, 86] width 88 height 21
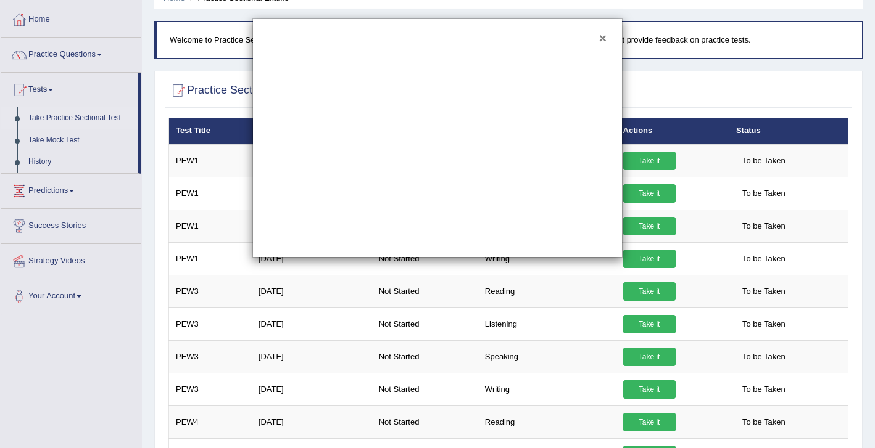
click at [603, 39] on button "×" at bounding box center [602, 37] width 7 height 13
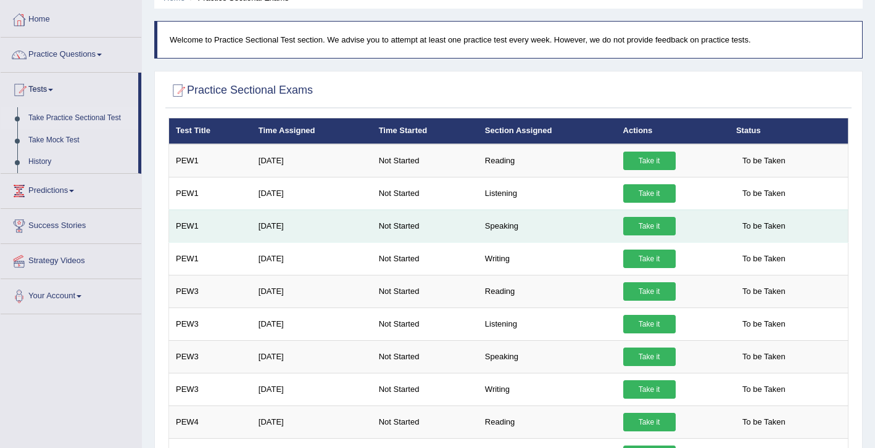
click at [652, 231] on link "Take it" at bounding box center [649, 226] width 52 height 19
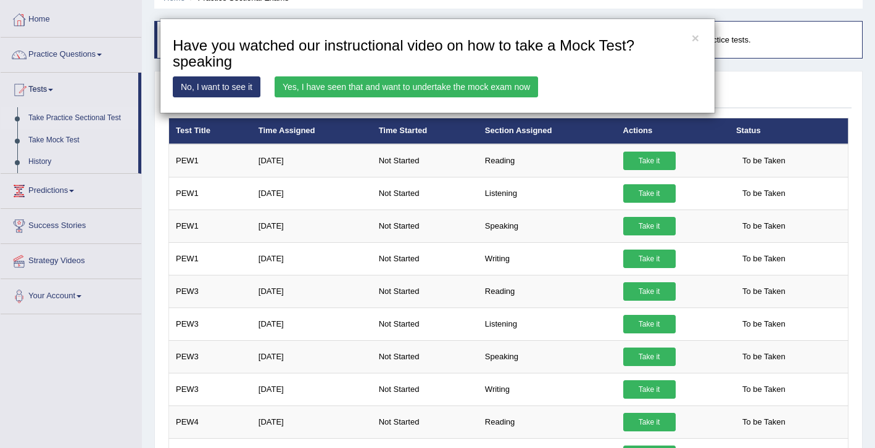
click at [405, 88] on link "Yes, I have seen that and want to undertake the mock exam now" at bounding box center [406, 86] width 263 height 21
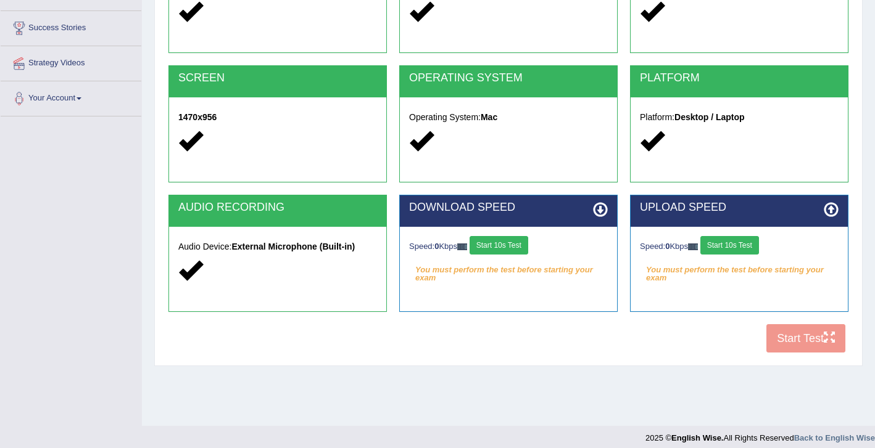
scroll to position [199, 0]
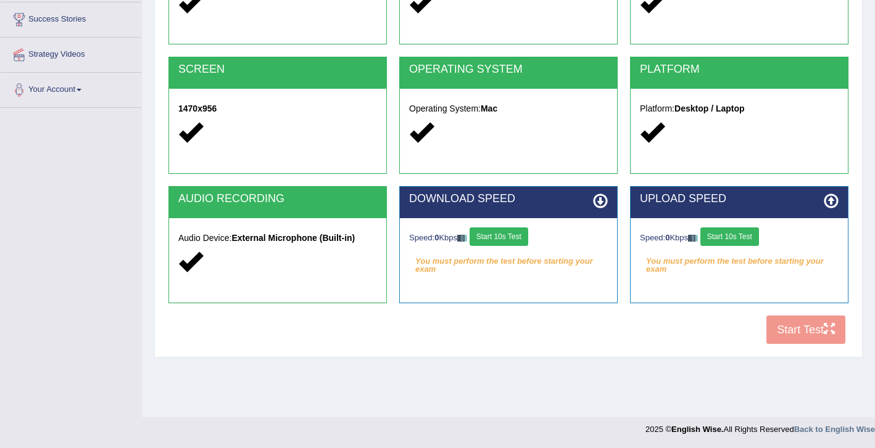
click at [479, 249] on div "Speed: 0 Kbps Start 10s Test" at bounding box center [508, 239] width 199 height 22
click at [503, 236] on button "Start 10s Test" at bounding box center [498, 237] width 59 height 19
click at [741, 233] on button "Start 10s Test" at bounding box center [729, 237] width 59 height 19
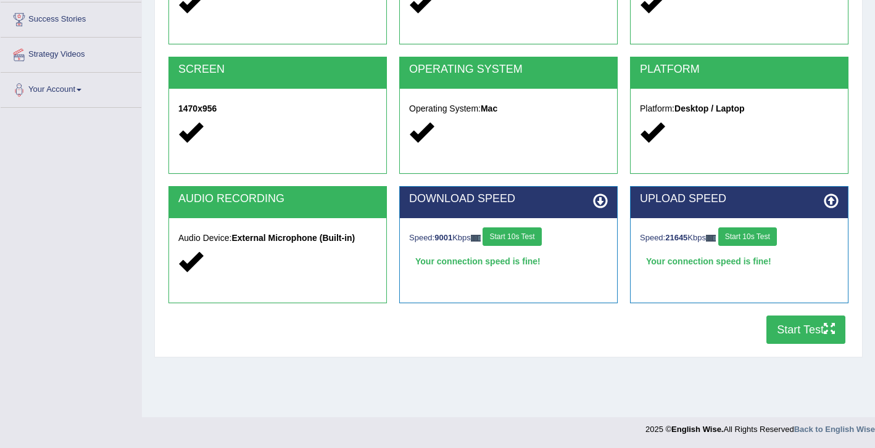
click at [789, 338] on button "Start Test" at bounding box center [805, 330] width 79 height 28
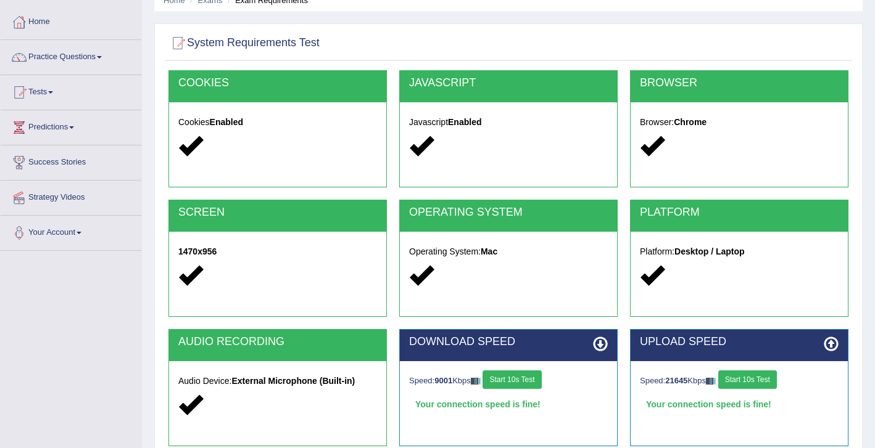
scroll to position [0, 0]
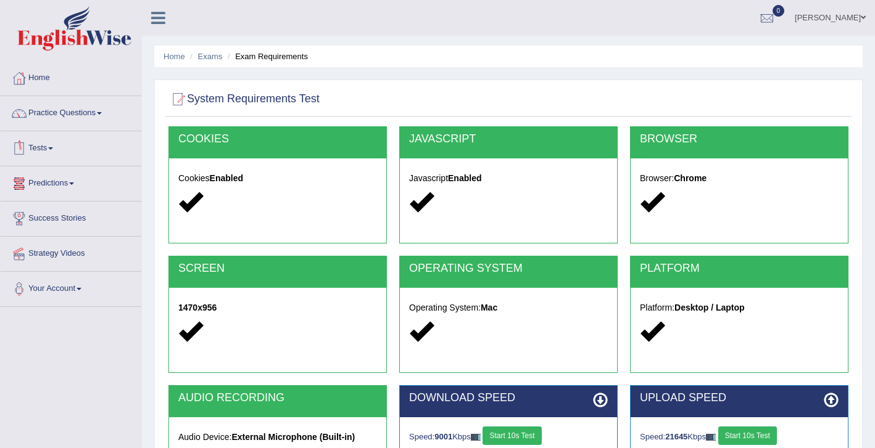
click at [44, 147] on link "Tests" at bounding box center [71, 146] width 141 height 31
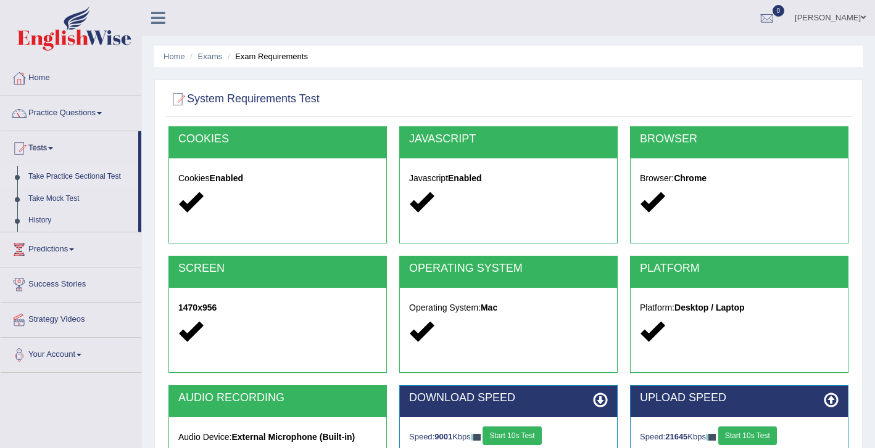
click at [83, 180] on link "Take Practice Sectional Test" at bounding box center [80, 177] width 115 height 22
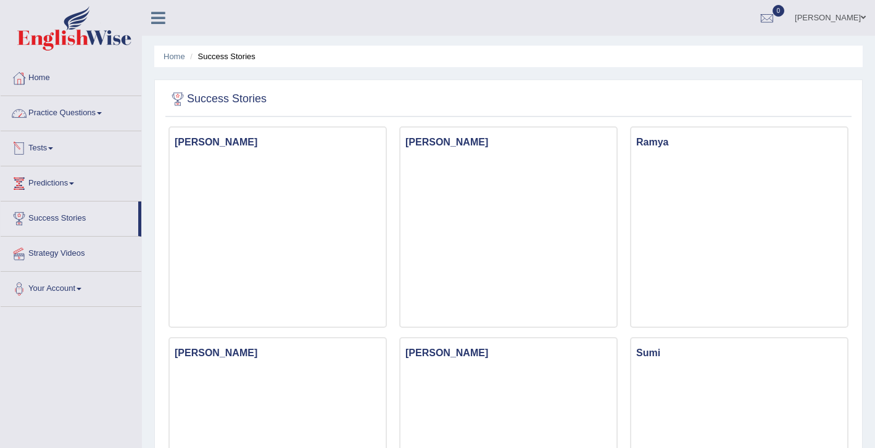
click at [46, 141] on link "Tests" at bounding box center [71, 146] width 141 height 31
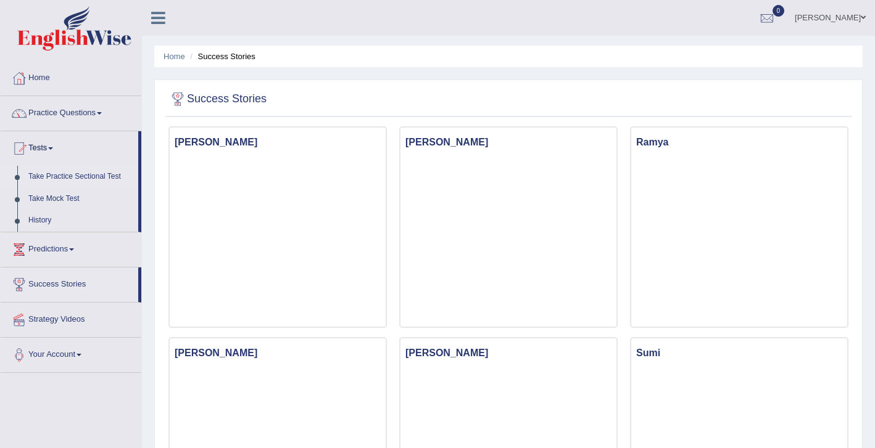
click at [72, 180] on link "Take Practice Sectional Test" at bounding box center [80, 177] width 115 height 22
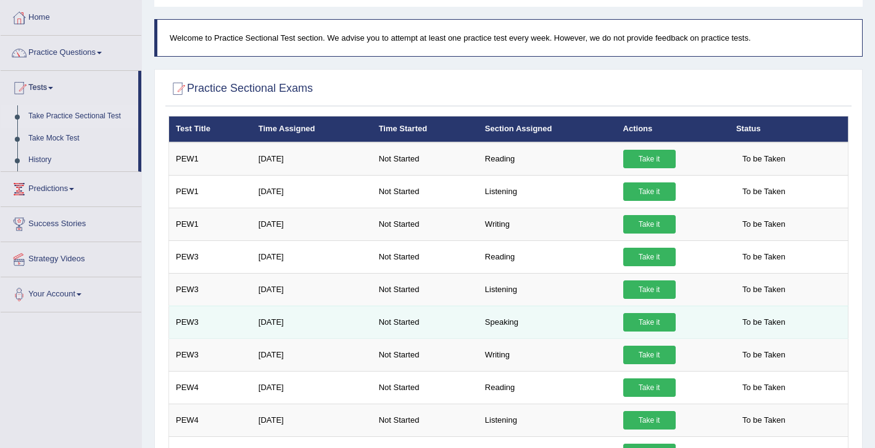
scroll to position [63, 0]
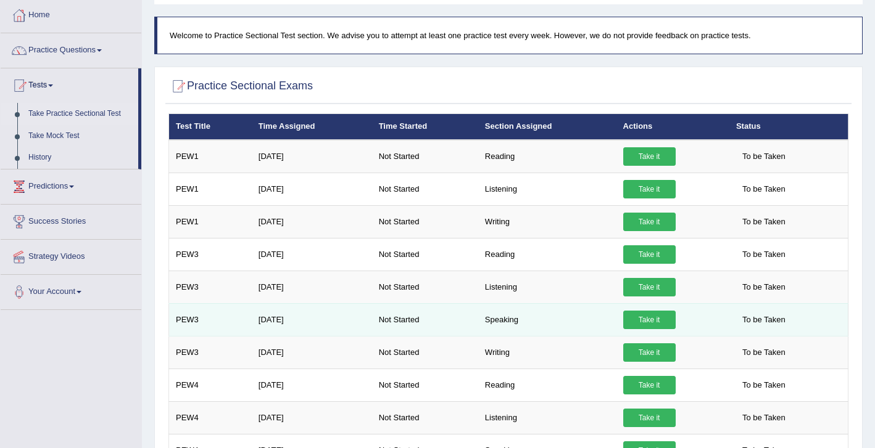
click at [648, 318] on link "Take it" at bounding box center [649, 320] width 52 height 19
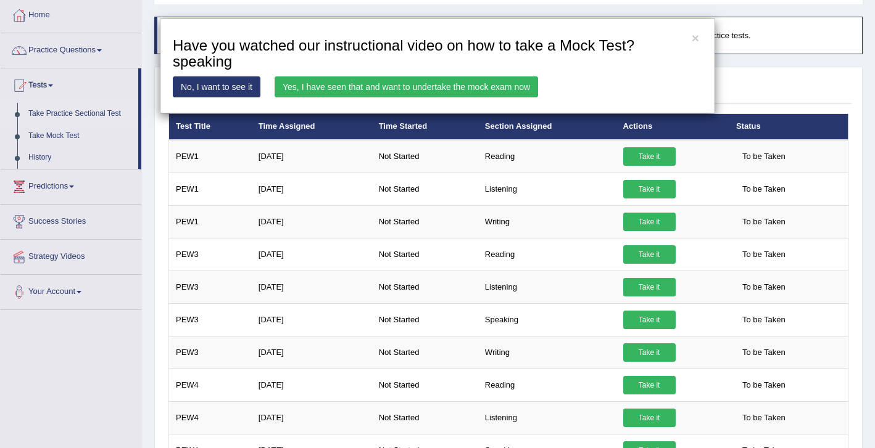
click at [300, 86] on link "Yes, I have seen that and want to undertake the mock exam now" at bounding box center [406, 86] width 263 height 21
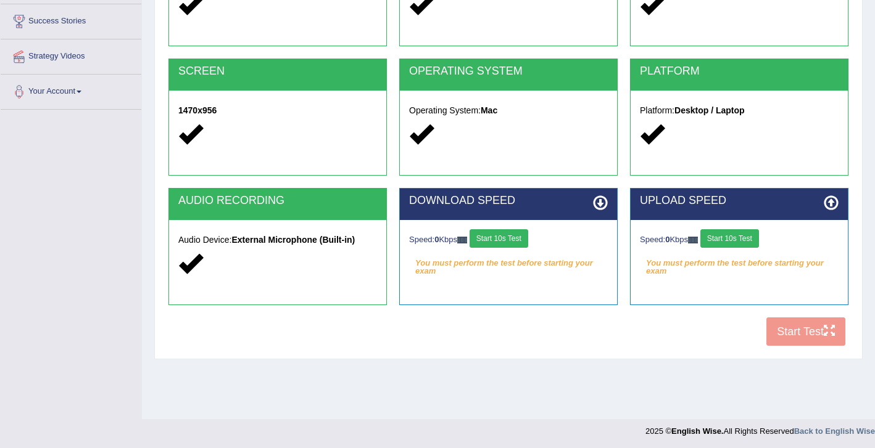
scroll to position [199, 0]
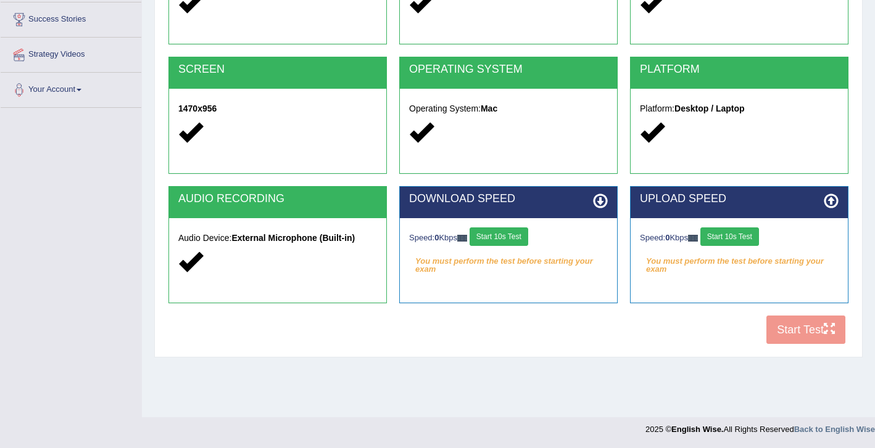
click at [508, 241] on button "Start 10s Test" at bounding box center [498, 237] width 59 height 19
click at [733, 236] on button "Start 10s Test" at bounding box center [729, 237] width 59 height 19
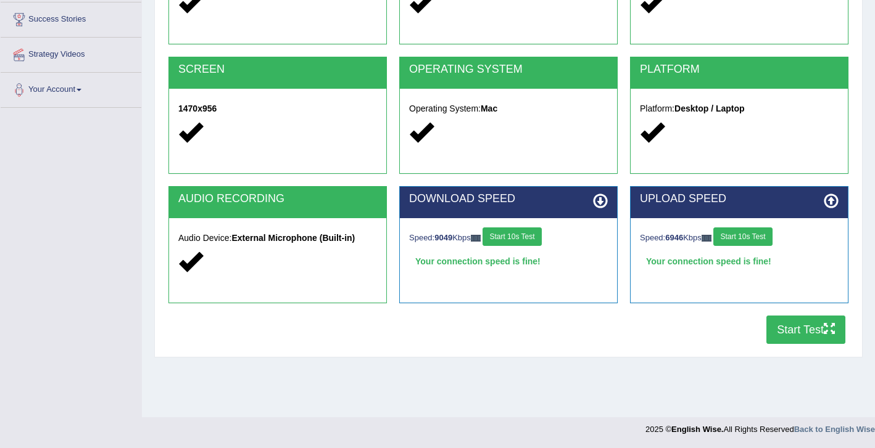
click at [803, 340] on button "Start Test" at bounding box center [805, 330] width 79 height 28
